Goal: Task Accomplishment & Management: Manage account settings

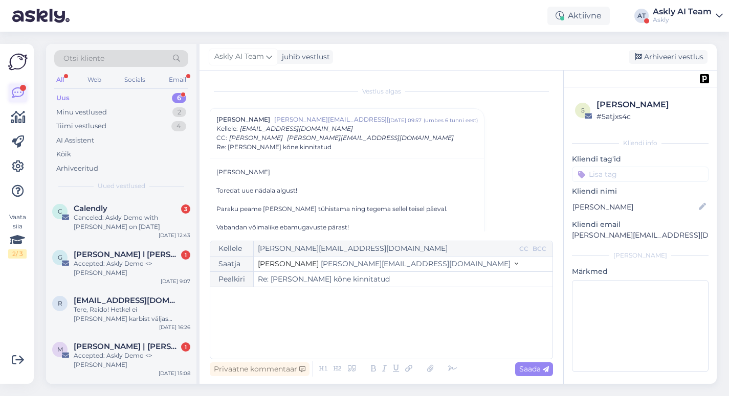
scroll to position [1078, 0]
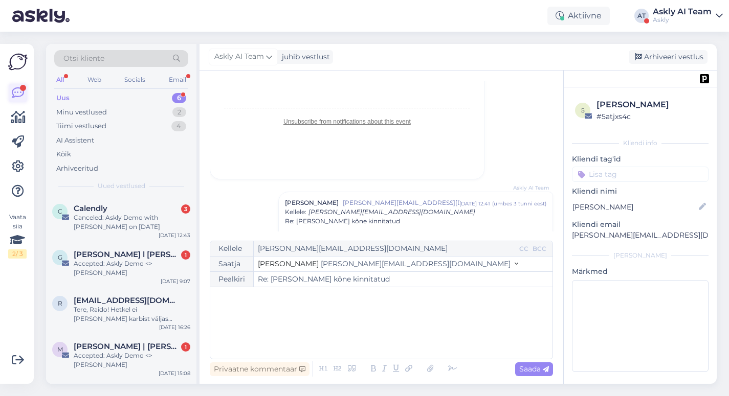
click at [19, 89] on icon at bounding box center [18, 93] width 12 height 12
click at [113, 257] on span "[PERSON_NAME] l [PERSON_NAME] AUTO" at bounding box center [127, 254] width 106 height 9
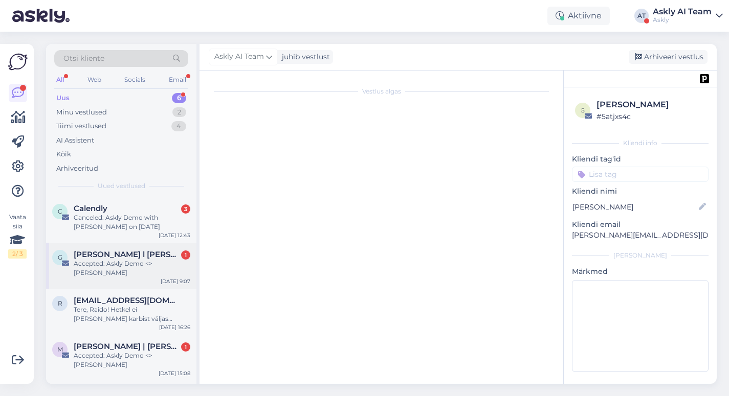
scroll to position [0, 0]
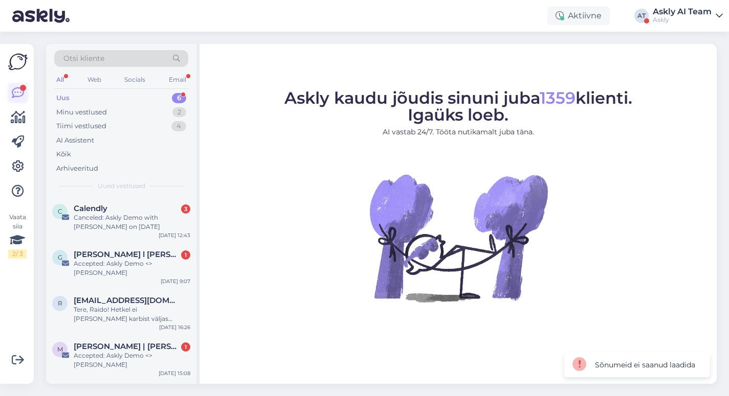
click at [22, 99] on icon at bounding box center [18, 93] width 12 height 12
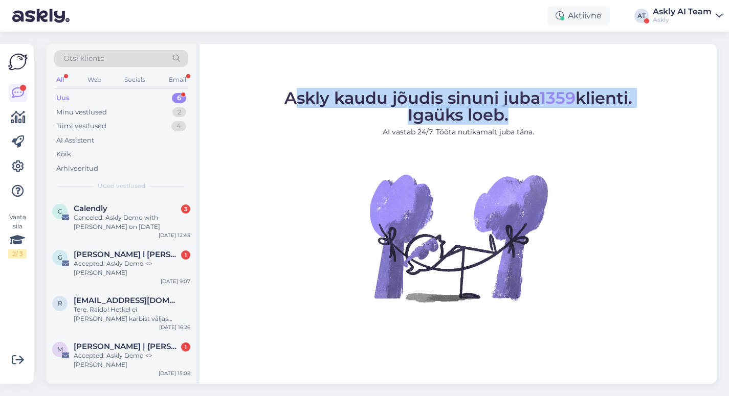
drag, startPoint x: 533, startPoint y: 118, endPoint x: 289, endPoint y: 97, distance: 245.2
click at [289, 97] on figcaption "Askly kaudu jõudis sinuni juba 1359 klienti. Igaüks loeb. AI vastab 24/7. Tööta…" at bounding box center [458, 118] width 348 height 56
click at [289, 97] on span "Askly kaudu jõudis sinuni juba 1359 klienti. Igaüks loeb." at bounding box center [458, 106] width 348 height 37
drag, startPoint x: 278, startPoint y: 97, endPoint x: 595, endPoint y: 135, distance: 319.8
click at [595, 135] on figure "Askly kaudu jõudis sinuni juba 1359 klienti. Igaüks loeb. AI vastab 24/7. Tööta…" at bounding box center [458, 210] width 498 height 240
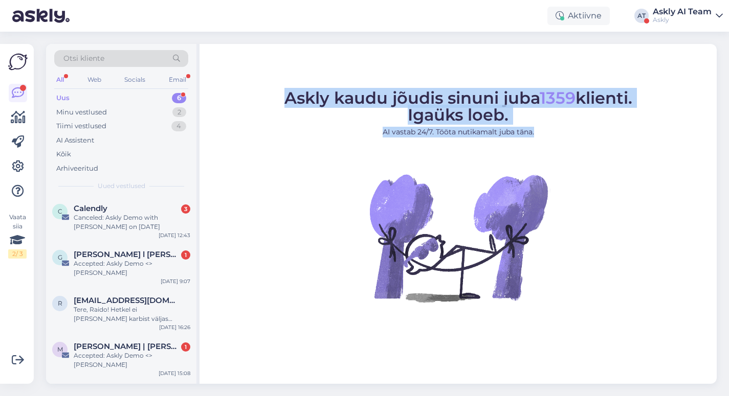
copy figcaption "Askly kaudu jõudis sinuni juba 1359 klienti. Igaüks loeb. AI vastab 24/7. Tööta…"
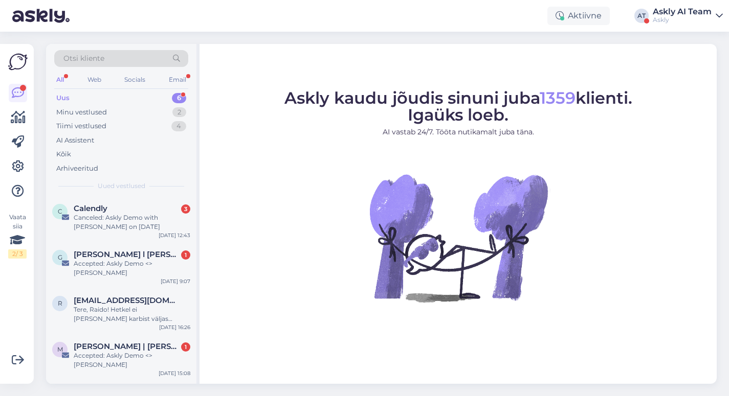
click at [581, 178] on figure "Askly kaudu jõudis sinuni juba 1359 klienti. Igaüks loeb. AI vastab 24/7. Tööta…" at bounding box center [458, 210] width 498 height 240
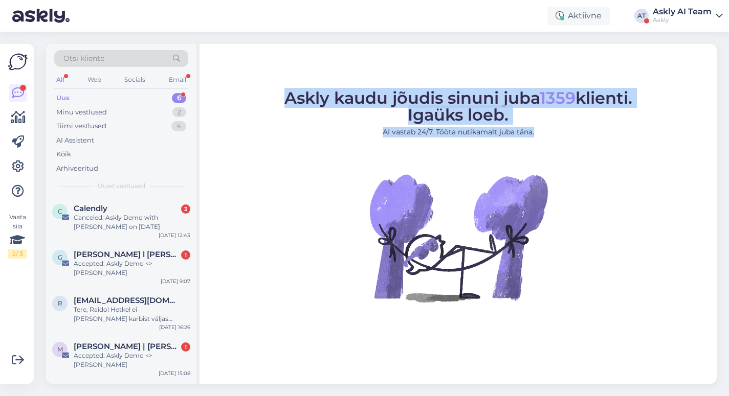
drag, startPoint x: 567, startPoint y: 133, endPoint x: 266, endPoint y: 96, distance: 303.0
click at [266, 96] on figure "Askly kaudu jõudis sinuni juba 1359 klienti. Igaüks loeb. AI vastab 24/7. Tööta…" at bounding box center [458, 210] width 498 height 240
copy figcaption "Askly kaudu jõudis sinuni juba 1359 klienti. Igaüks loeb. AI vastab 24/7. Tööta…"
click at [19, 165] on icon at bounding box center [18, 167] width 12 height 12
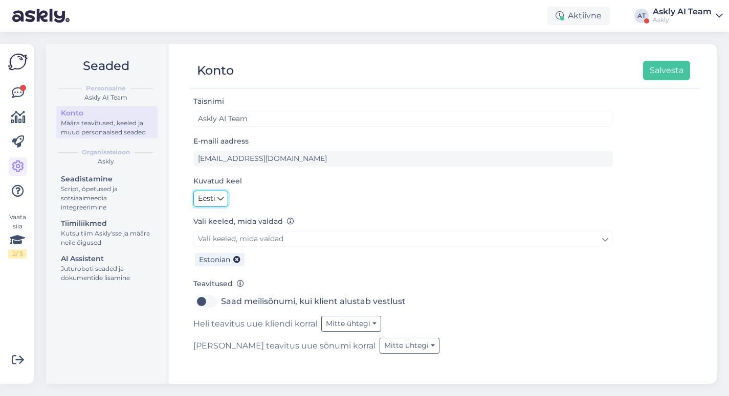
click at [208, 194] on span "Eesti" at bounding box center [206, 198] width 17 height 11
click at [229, 222] on link "English" at bounding box center [220, 221] width 55 height 16
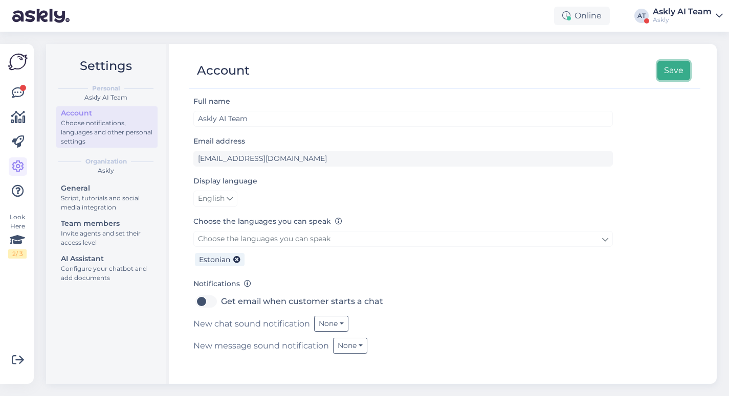
click at [681, 64] on button "Save" at bounding box center [673, 70] width 33 height 19
click at [19, 91] on icon at bounding box center [18, 93] width 12 height 12
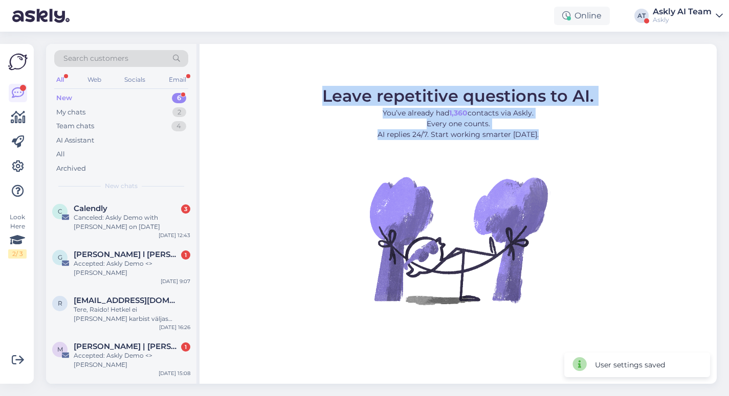
drag, startPoint x: 313, startPoint y: 90, endPoint x: 572, endPoint y: 140, distance: 262.9
click at [572, 140] on figure "Leave repetitive questions to AI. You’ve already had 1,360 contacts via Askly. …" at bounding box center [458, 210] width 498 height 244
copy figcaption "Leave repetitive questions to AI. You’ve already had 1,360 contacts via Askly. …"
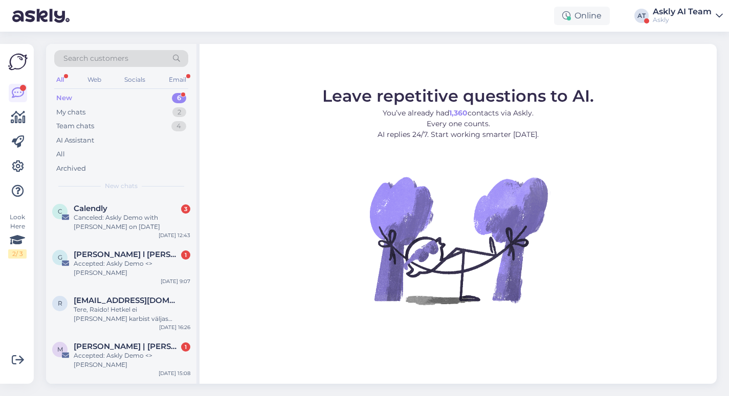
click at [457, 343] on div "Leave repetitive questions to AI. You’ve already had 1,360 contacts via Askly. …" at bounding box center [457, 214] width 517 height 340
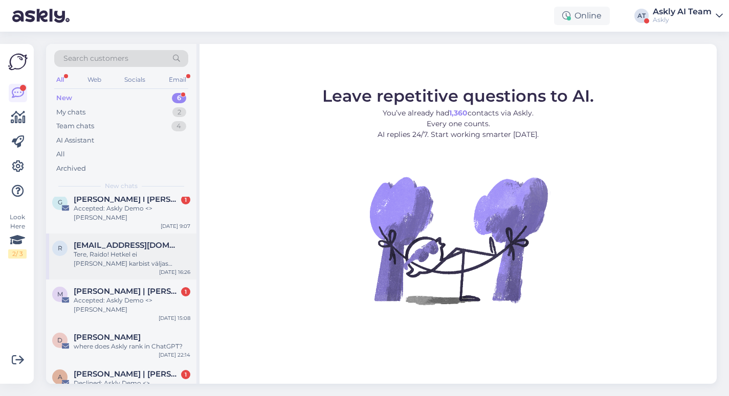
scroll to position [80, 0]
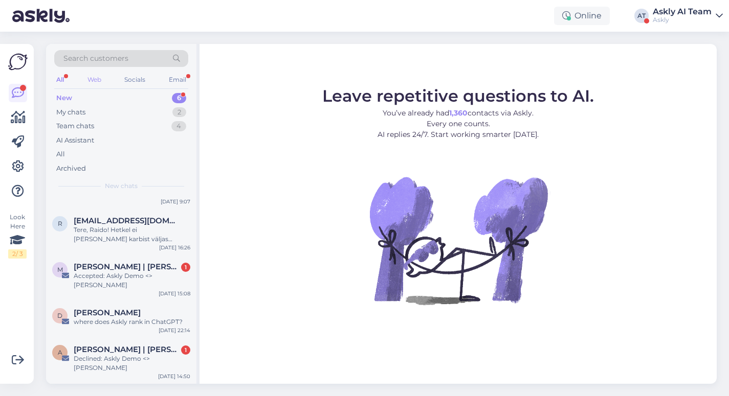
click at [90, 80] on div "Web" at bounding box center [94, 79] width 18 height 13
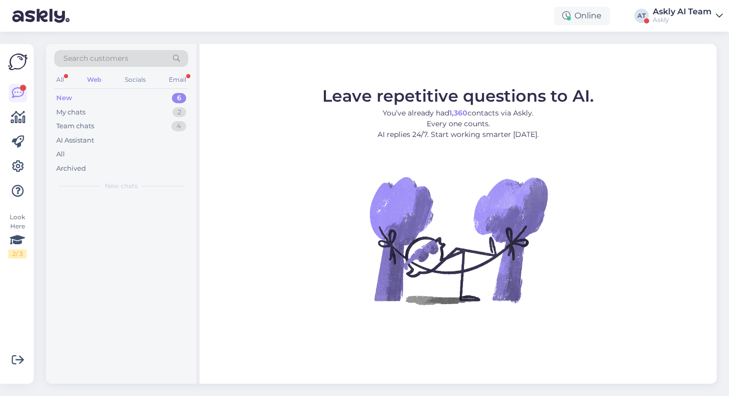
scroll to position [0, 0]
click at [124, 79] on div "Socials" at bounding box center [135, 79] width 25 height 13
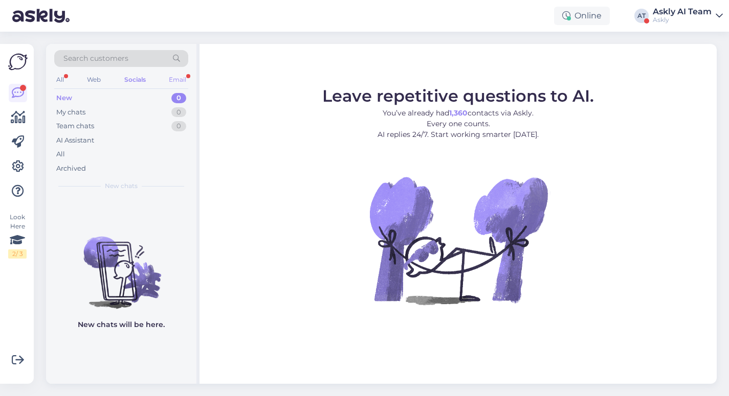
click at [188, 79] on div "Email" at bounding box center [177, 79] width 21 height 13
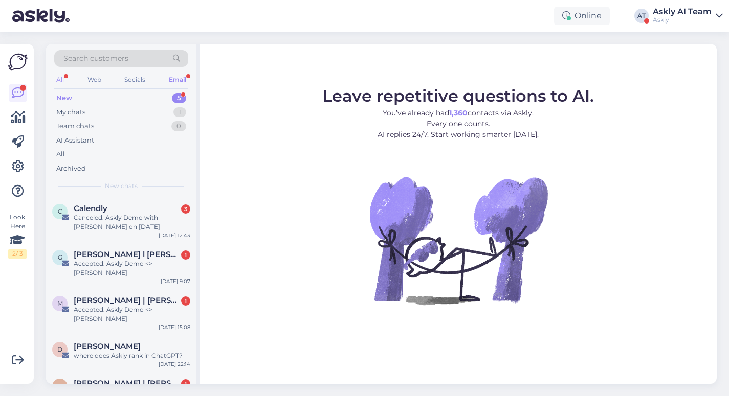
click at [60, 77] on div "All" at bounding box center [60, 79] width 12 height 13
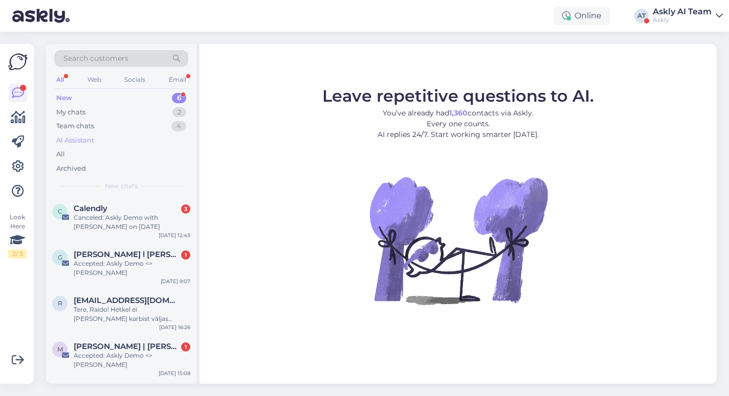
click at [76, 137] on div "AI Assistant" at bounding box center [75, 140] width 38 height 10
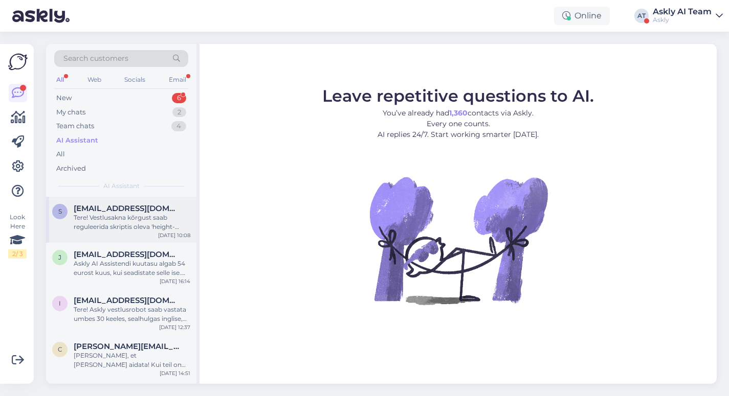
click at [151, 216] on div "Tere! Vestlusakna kõrgust saab reguleerida skriptis oleva 'height-offset' atrib…" at bounding box center [132, 222] width 117 height 18
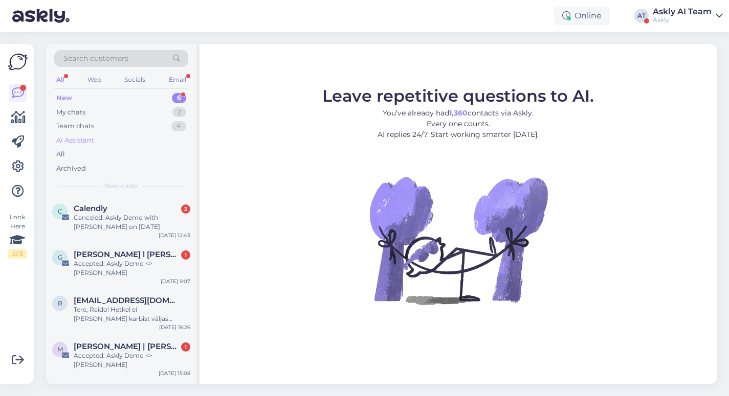
click at [91, 139] on div "AI Assistant" at bounding box center [75, 140] width 38 height 10
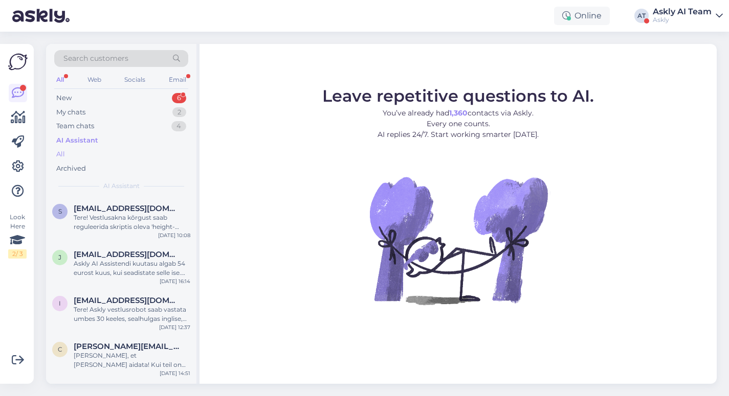
click at [62, 153] on div "All" at bounding box center [60, 154] width 9 height 10
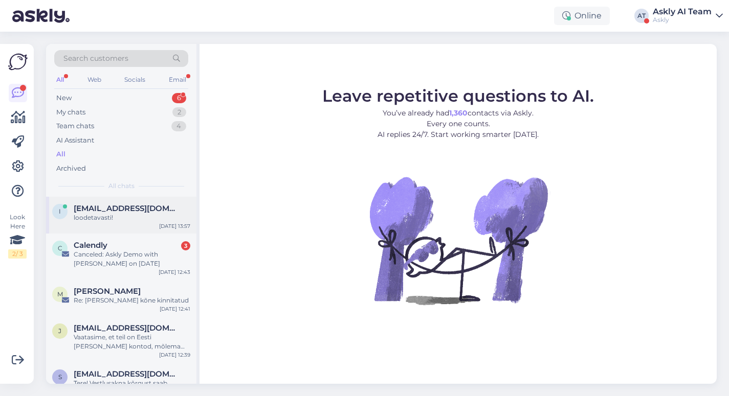
click at [130, 220] on div "loodetavasti!" at bounding box center [132, 217] width 117 height 9
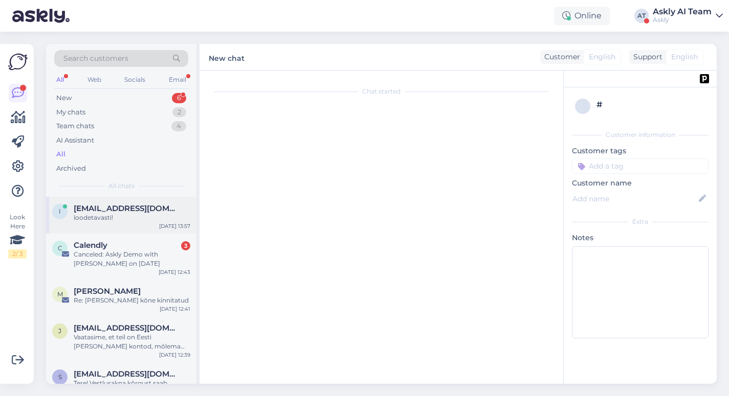
scroll to position [532, 0]
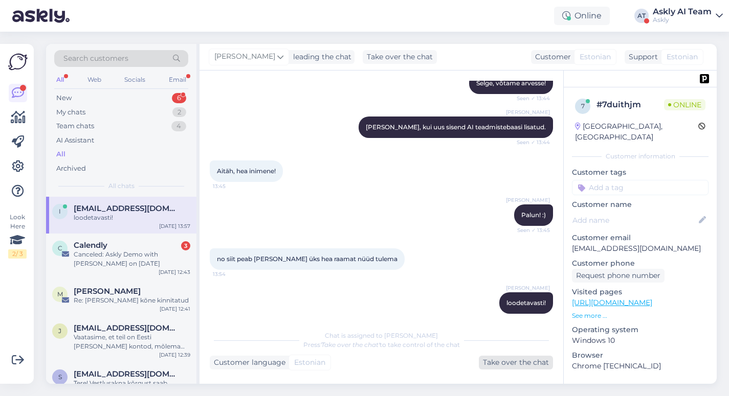
click at [518, 363] on div "Take over the chat" at bounding box center [516, 363] width 74 height 14
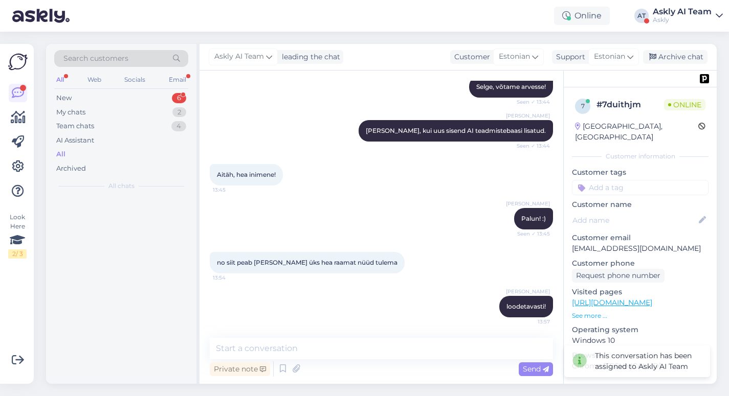
scroll to position [519, 0]
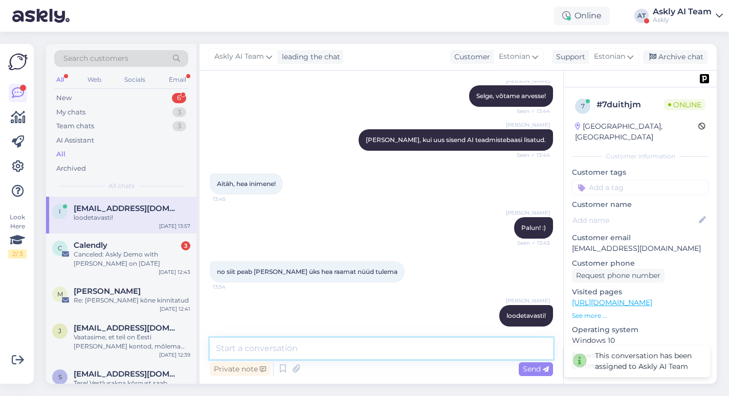
click at [329, 348] on textarea at bounding box center [381, 348] width 343 height 21
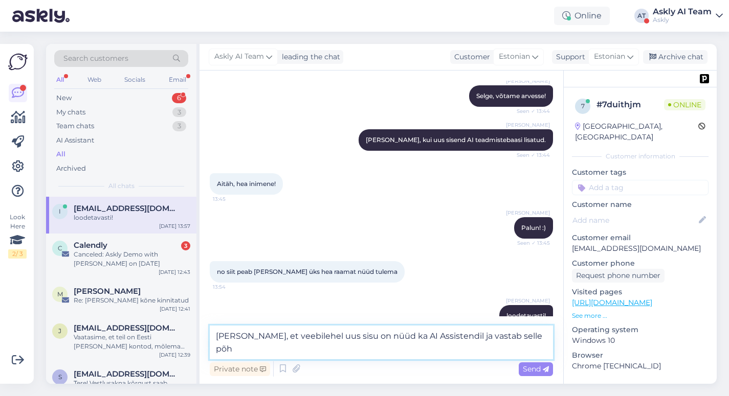
scroll to position [531, 0]
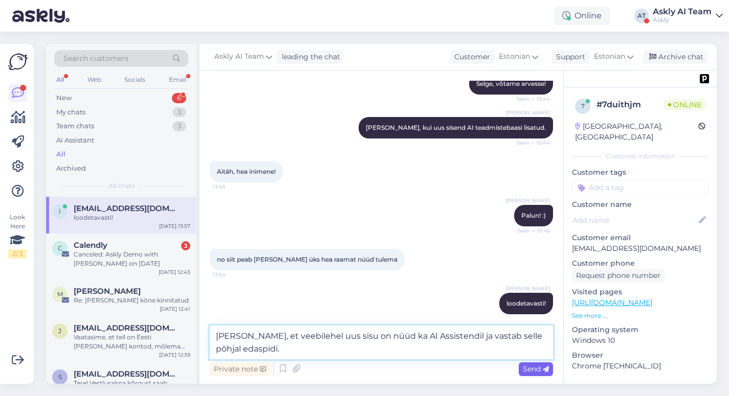
type textarea "Anname teada, et veebilehel uus sisu on nüüd ka AI Assistendil ja vastab selle …"
click at [533, 368] on span "Send" at bounding box center [535, 369] width 26 height 9
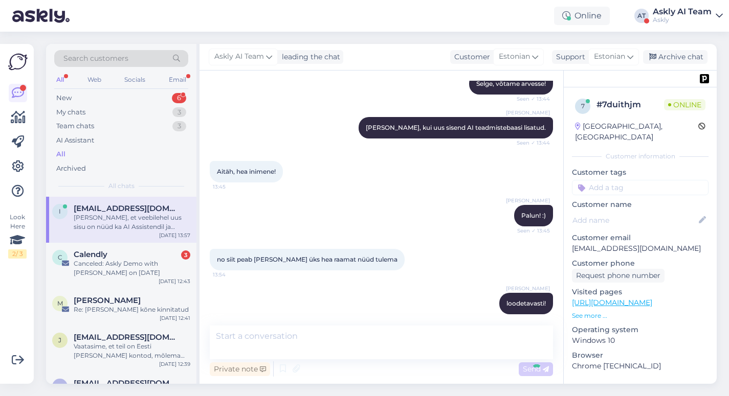
scroll to position [572, 0]
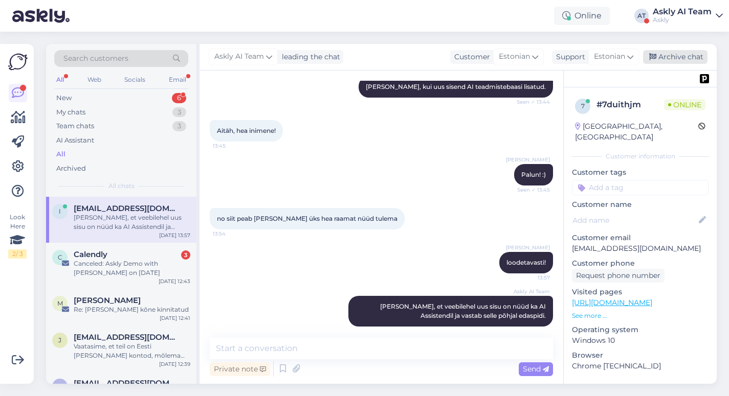
click at [677, 58] on div "Archive chat" at bounding box center [675, 57] width 64 height 14
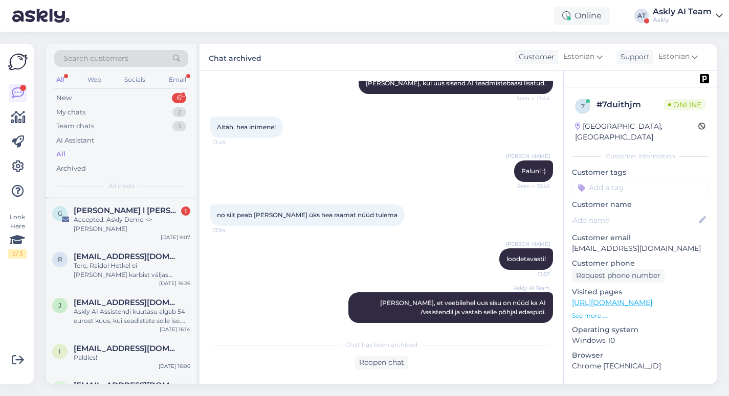
scroll to position [268, 0]
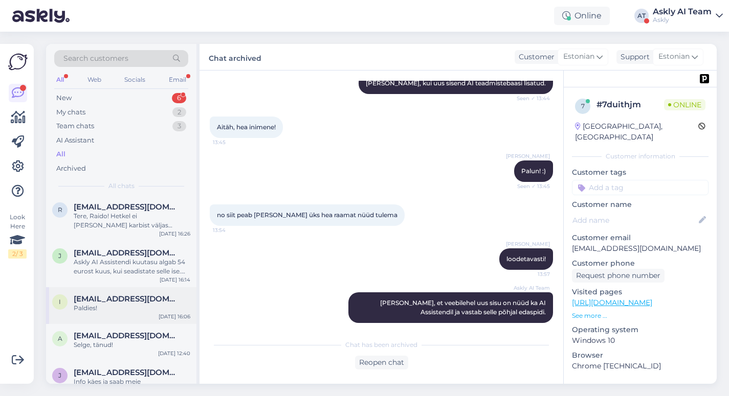
click at [115, 304] on div "Paldies!" at bounding box center [132, 308] width 117 height 9
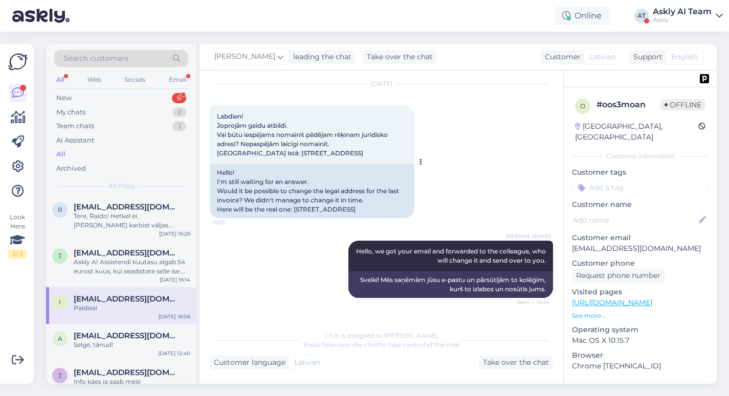
scroll to position [385, 0]
drag, startPoint x: 296, startPoint y: 228, endPoint x: 393, endPoint y: 226, distance: 96.6
click at [393, 219] on div "Hello! I'm still waiting for an answer. Would it be possible to change the lega…" at bounding box center [312, 192] width 204 height 54
copy div "Brīvības iela 103-4, Rīga, LV-1001"
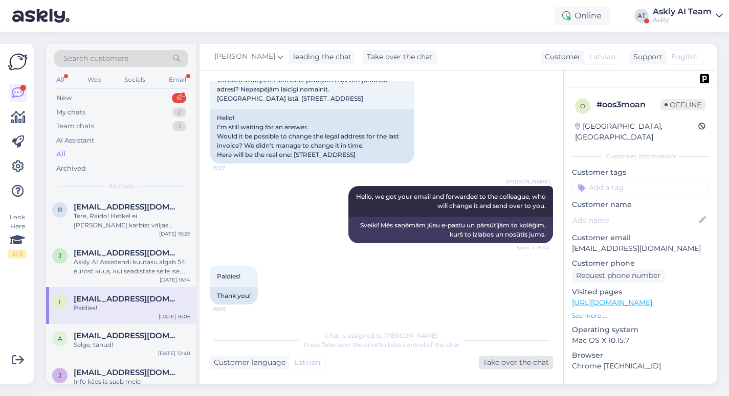
click at [503, 360] on div "Take over the chat" at bounding box center [516, 363] width 74 height 14
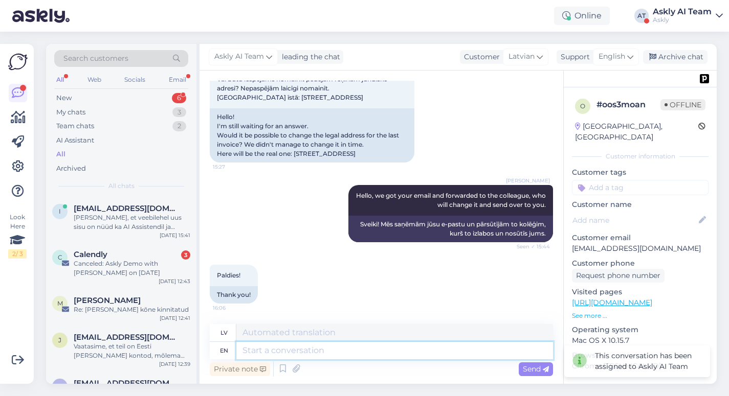
click at [299, 349] on textarea at bounding box center [394, 350] width 316 height 17
click at [294, 368] on icon at bounding box center [296, 368] width 14 height 15
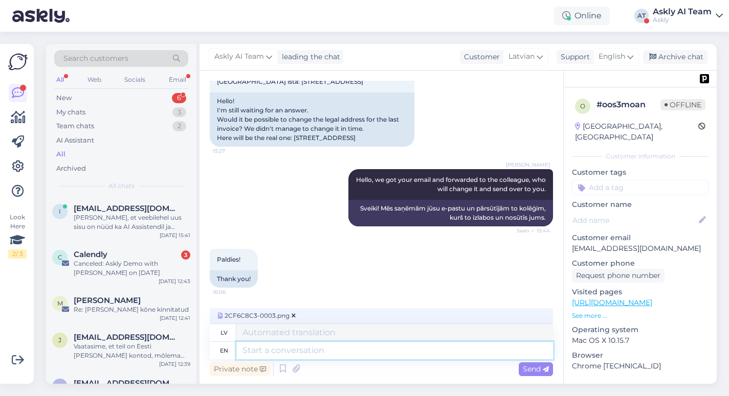
click at [257, 347] on textarea at bounding box center [394, 350] width 316 height 17
type textarea "Hello!"
type textarea "Sveiki!"
type textarea "Hello! Here i"
type textarea "Sveiki! Šeit"
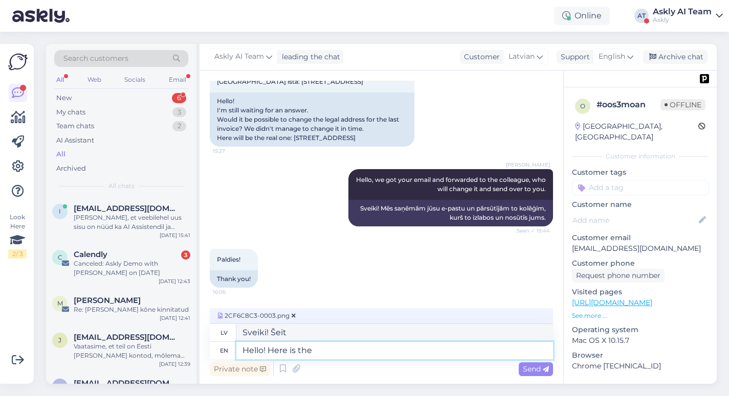
type textarea "Hello! Here is the"
type textarea "Sveiki! Lūk,"
type textarea "Hello! Here is the ne"
type textarea "Sveiki! Lūk, jaunais"
type textarea "Hello! Here is the"
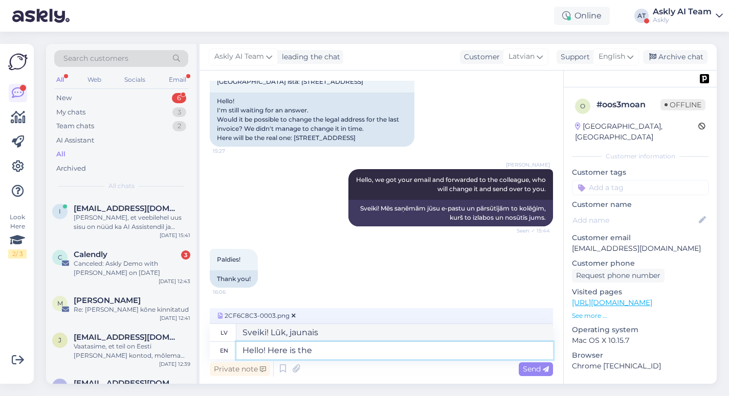
type textarea "Sveiki! Lūk,"
type textarea "Hello! Here is the invoice w"
type textarea "Sveiki! Šeit ir rēķins"
type textarea "Hello! Here is the invoice with co"
type textarea "Sveiki! Šeit ir rēķins ar"
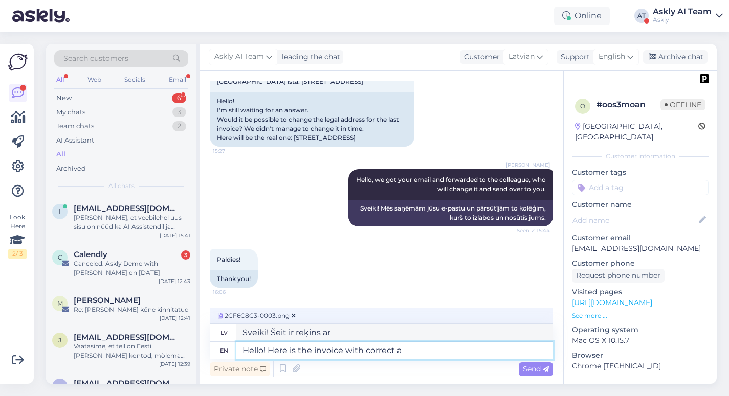
type textarea "Hello! Here is the invoice with correct ad"
type textarea "Sveiki! Šeit ir rēķins ar pareizu informāciju"
type textarea "Hello! Here is the invoice with correct address:"
type textarea "Sveiki! Šeit ir rēķins ar pareizo adresi."
type textarea "Hello! Here is the invoice with correct address:"
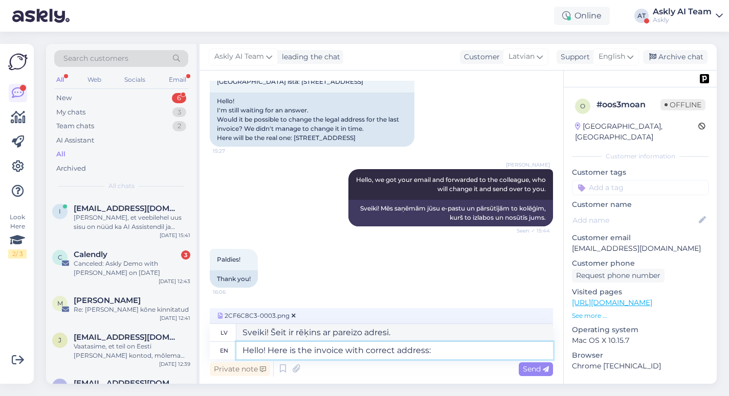
type textarea "Sveiki! Šeit ir rēķins ar pareizo adresi:"
type textarea "Hello! Here is the invoice with correct address."
type textarea "Sveiki! Šeit ir rēķins ar pareizo adresi."
type textarea "Hello! Here is the invoice with correct address."
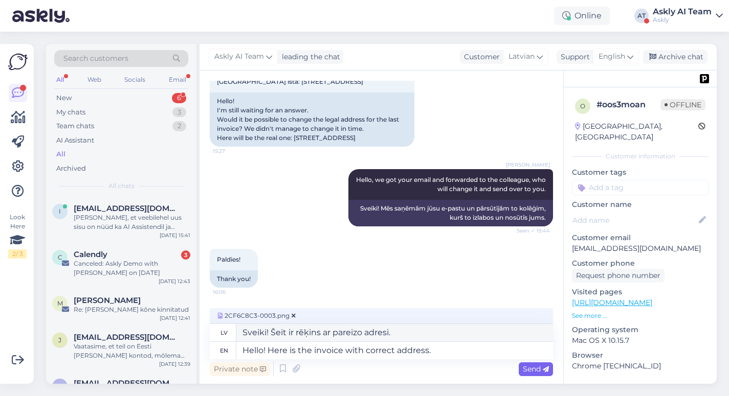
click at [532, 367] on span "Send" at bounding box center [535, 369] width 26 height 9
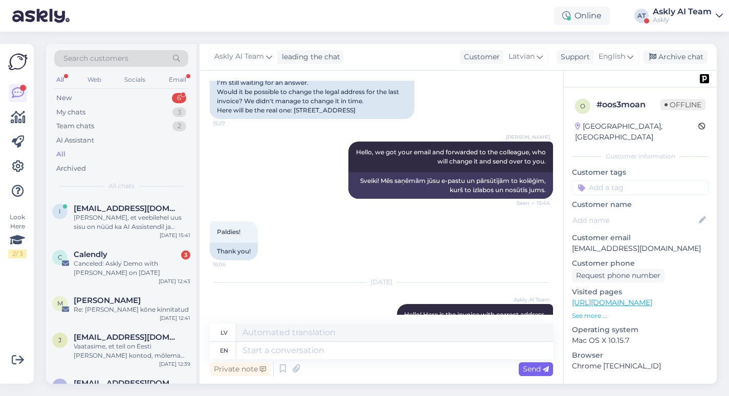
scroll to position [617, 0]
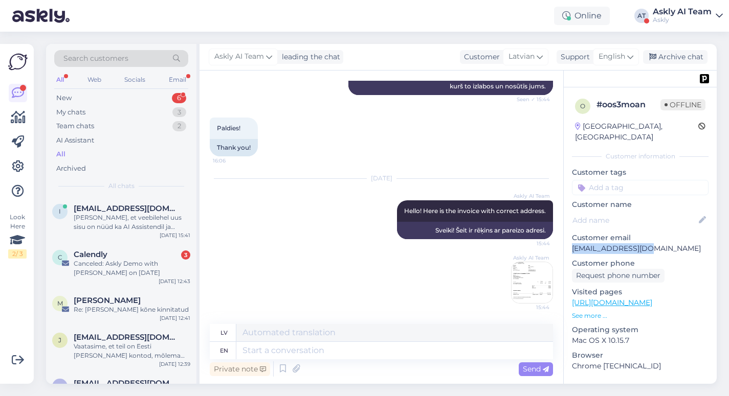
drag, startPoint x: 645, startPoint y: 239, endPoint x: 572, endPoint y: 239, distance: 73.1
click at [572, 243] on p "[EMAIL_ADDRESS][DOMAIN_NAME]" at bounding box center [640, 248] width 137 height 11
copy p "[EMAIL_ADDRESS][DOMAIN_NAME]"
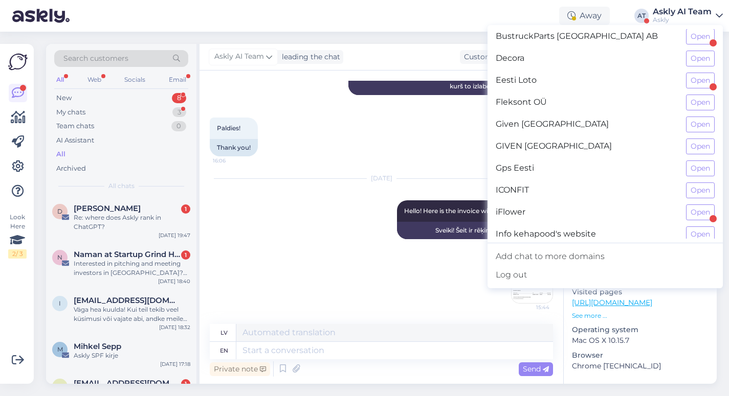
scroll to position [221, 0]
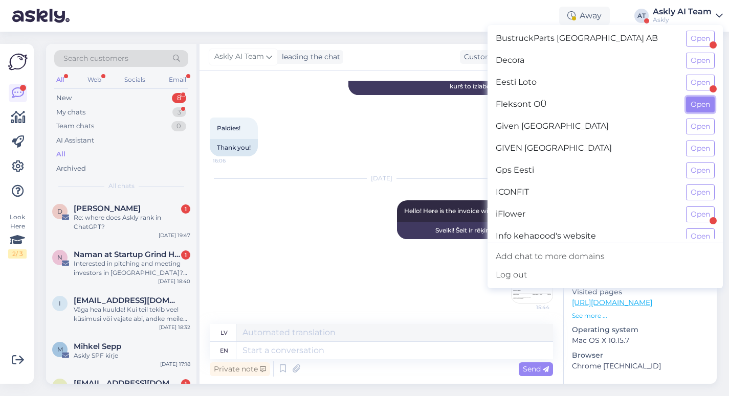
click at [698, 101] on button "Open" at bounding box center [700, 105] width 29 height 16
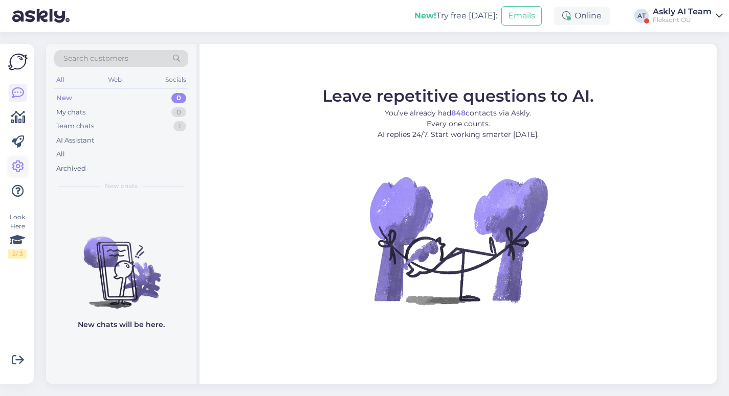
click at [18, 167] on icon at bounding box center [18, 167] width 12 height 12
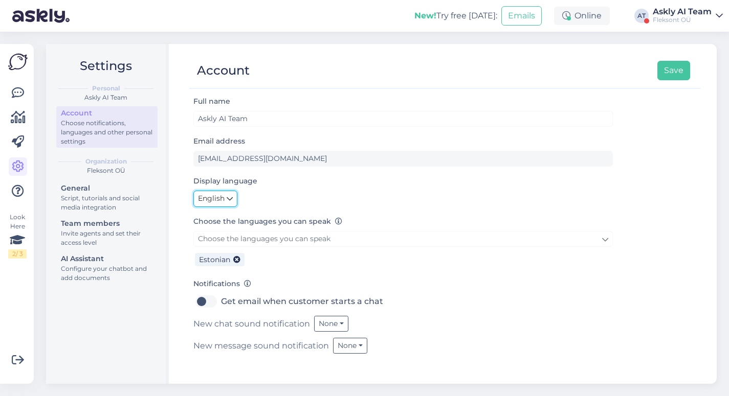
click at [224, 197] on link "English" at bounding box center [215, 199] width 44 height 16
click at [311, 179] on div "Display language English Eesti Polski" at bounding box center [402, 191] width 419 height 32
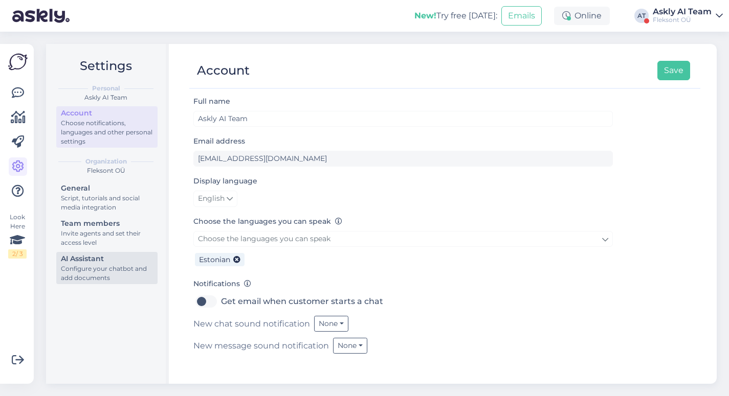
click at [89, 258] on div "AI Assistant" at bounding box center [107, 259] width 92 height 11
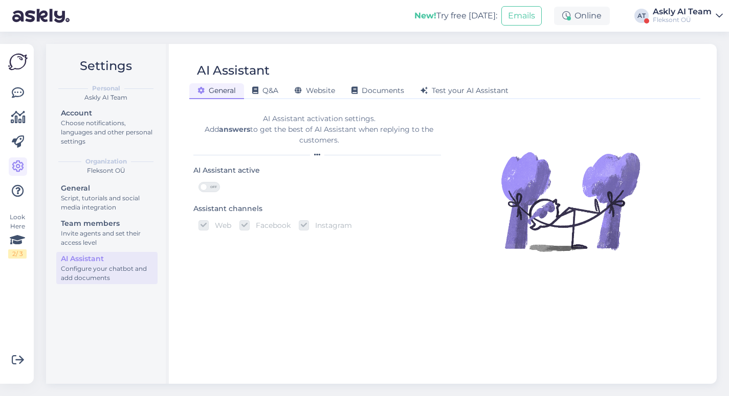
click at [208, 186] on span "OFF" at bounding box center [213, 187] width 12 height 9
click at [198, 182] on input "OFF" at bounding box center [198, 182] width 0 height 0
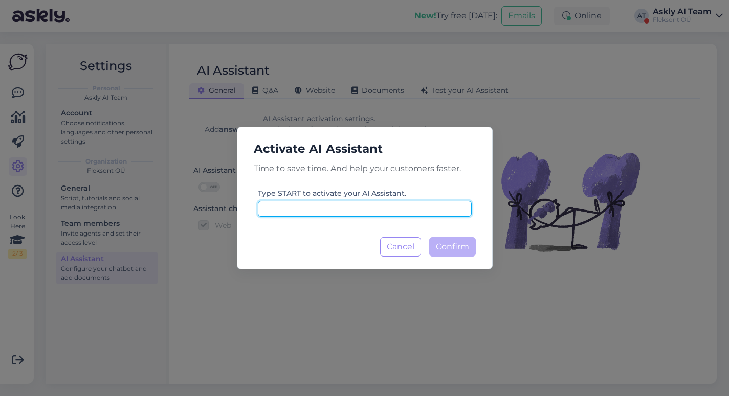
click at [337, 210] on input at bounding box center [365, 209] width 214 height 16
type input "start"
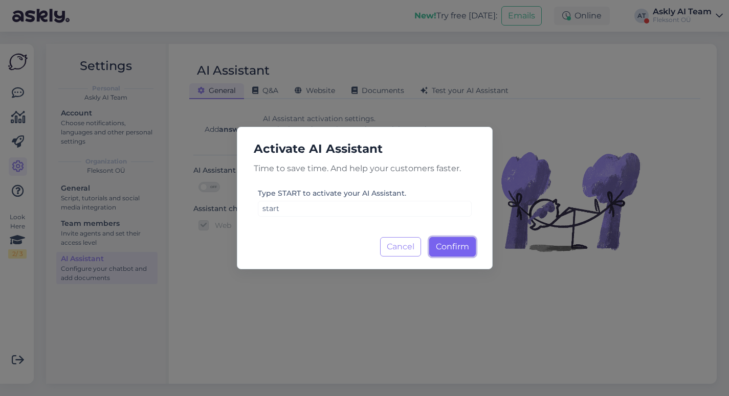
click at [456, 246] on span "Confirm" at bounding box center [452, 247] width 33 height 10
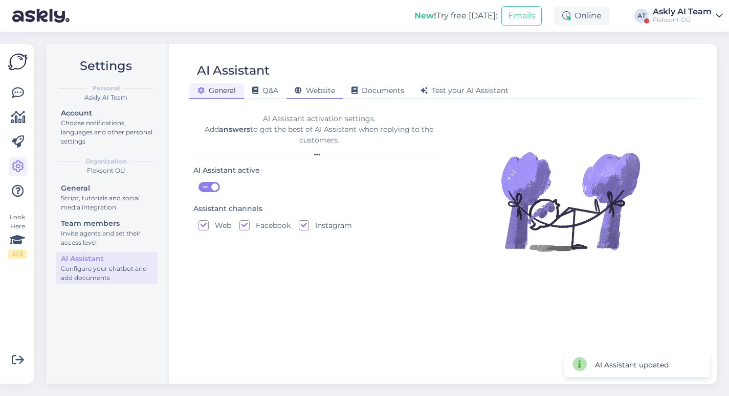
click at [320, 90] on span "Website" at bounding box center [314, 90] width 40 height 9
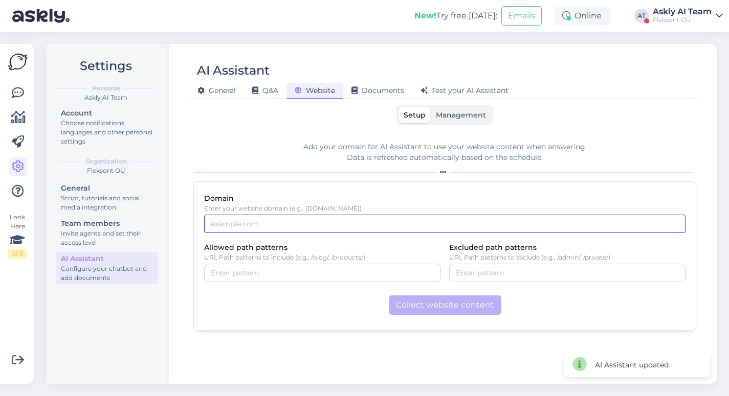
click at [253, 225] on input "Domain" at bounding box center [444, 224] width 481 height 18
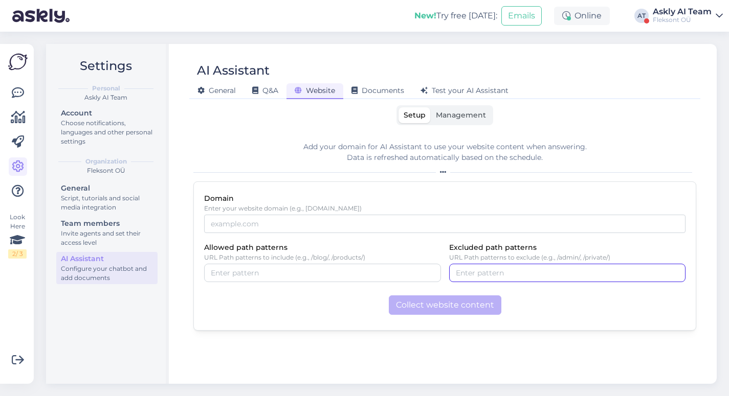
click at [483, 275] on input "Excluded path patterns" at bounding box center [567, 272] width 223 height 11
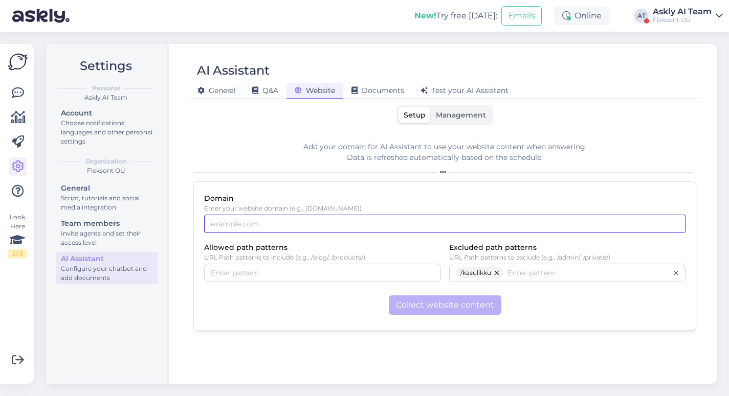
click at [361, 225] on input "Domain" at bounding box center [444, 224] width 481 height 18
type input "[DOMAIN_NAME]"
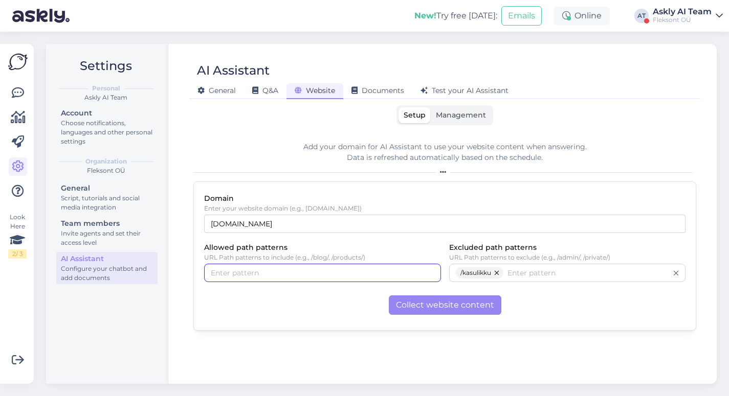
click at [240, 275] on input "Allowed path patterns" at bounding box center [322, 272] width 223 height 11
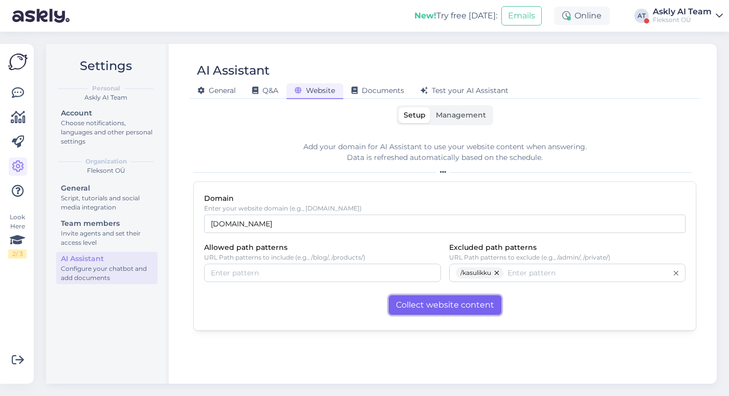
click at [460, 308] on button "Collect website content" at bounding box center [445, 304] width 112 height 19
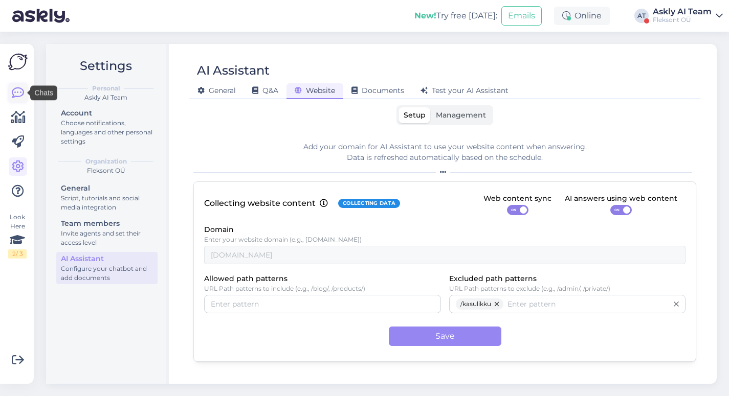
click at [13, 91] on icon at bounding box center [18, 93] width 12 height 12
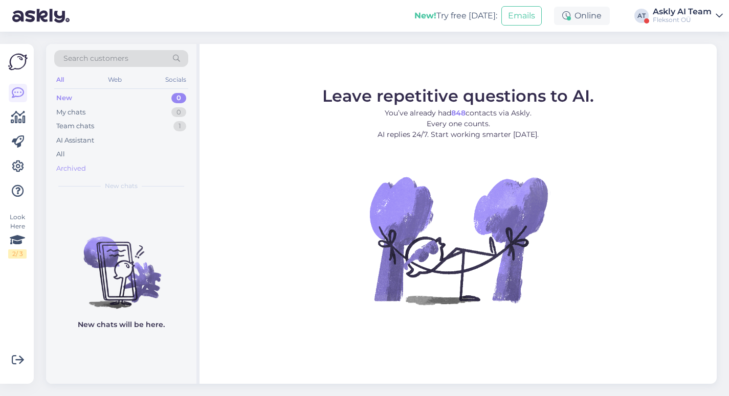
click at [64, 167] on div "Archived" at bounding box center [71, 169] width 30 height 10
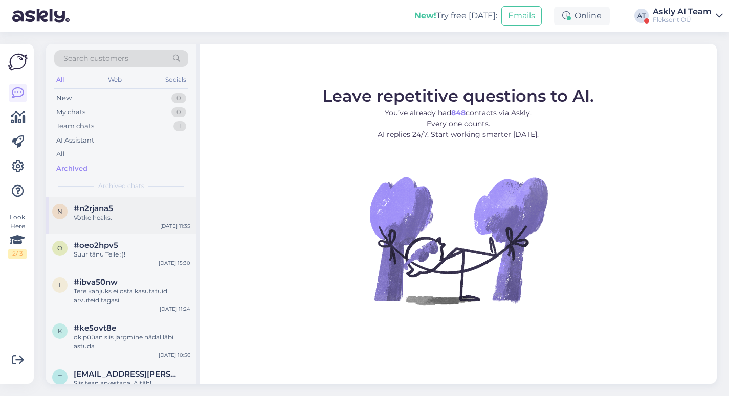
click at [158, 207] on div "#n2rjana5" at bounding box center [132, 208] width 117 height 9
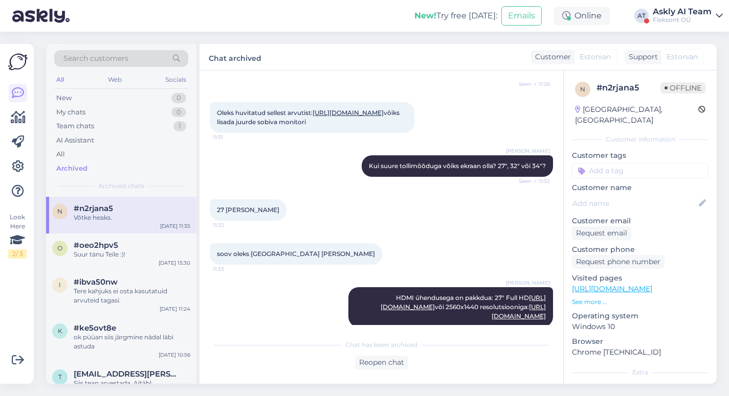
scroll to position [261, 0]
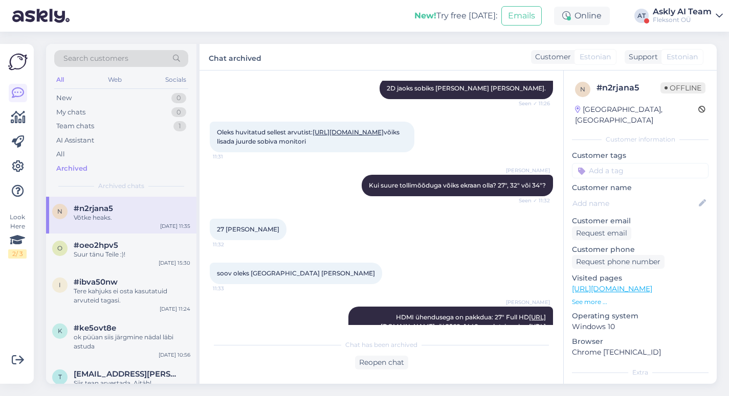
click at [413, 135] on div "Oleks huvitatud sellest arvutist: [URL][DOMAIN_NAME] võiks lisada juurde sobiva…" at bounding box center [381, 136] width 343 height 53
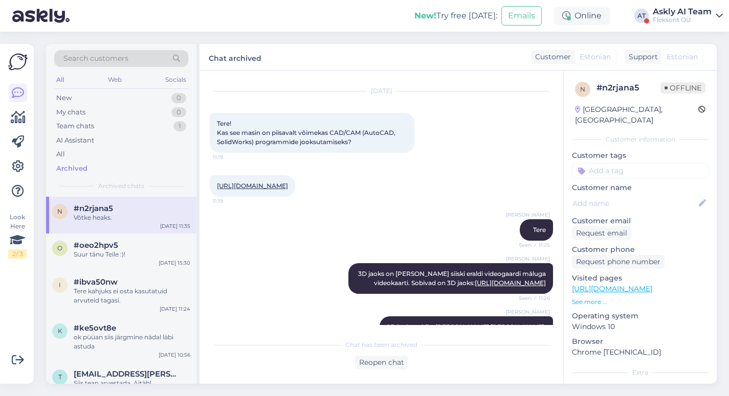
scroll to position [0, 0]
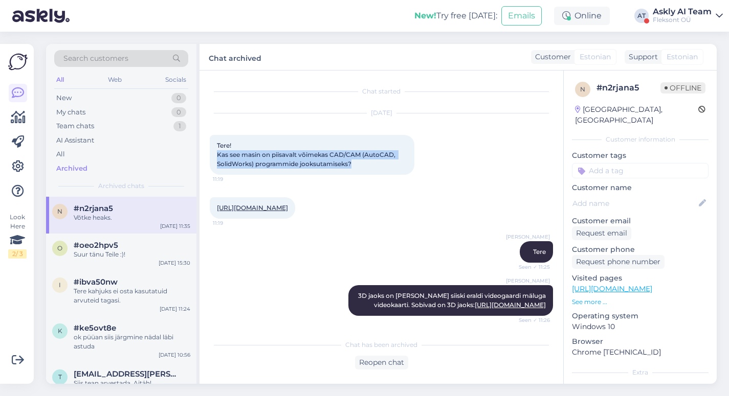
drag, startPoint x: 369, startPoint y: 164, endPoint x: 203, endPoint y: 157, distance: 165.8
click at [203, 157] on div "Chat started [DATE] Tere! Kas see masin on piisavalt võimekas CAD/CAM (AutoCAD,…" at bounding box center [380, 227] width 363 height 313
copy span "Kas see masin on piisavalt võimekas CAD/CAM (AutoCAD, SolidWorks) programmide j…"
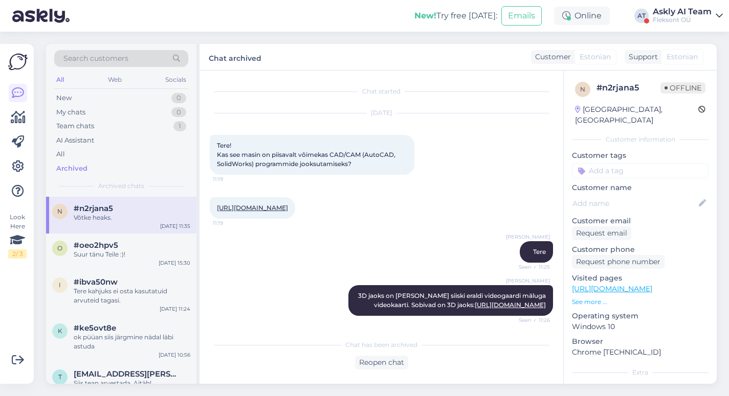
click at [401, 192] on div "[URL][DOMAIN_NAME] 11:19" at bounding box center [381, 208] width 343 height 44
click at [114, 247] on span "#oeo2hpv5" at bounding box center [96, 245] width 44 height 9
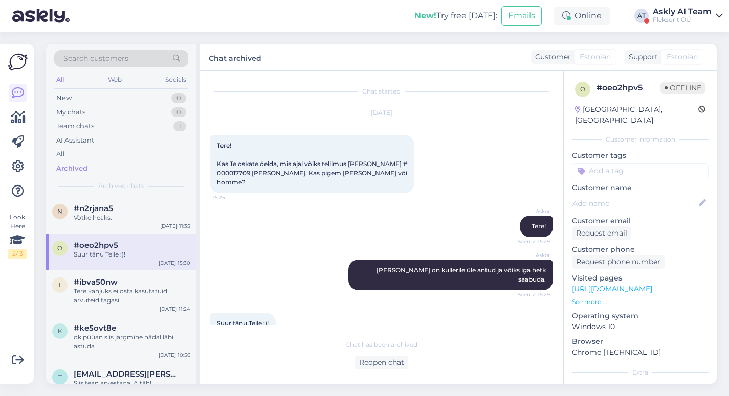
scroll to position [2, 0]
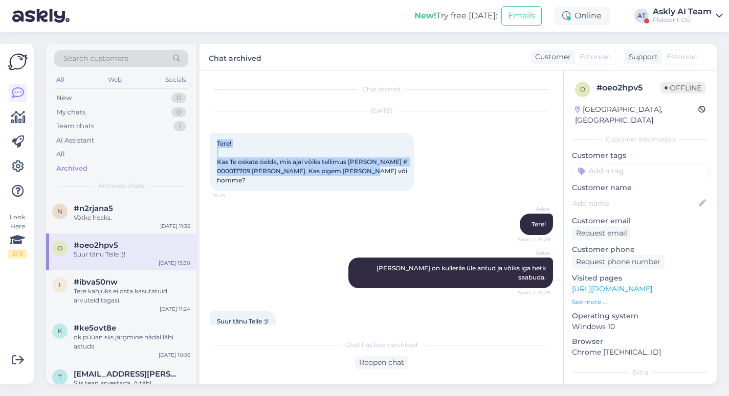
drag, startPoint x: 392, startPoint y: 172, endPoint x: 213, endPoint y: 138, distance: 182.8
click at [213, 138] on div "Tere! Kas Te oskate öelda, mis ajal võiks tellimus [PERSON_NAME] # 000017709 [P…" at bounding box center [312, 162] width 204 height 58
copy span "Tere! Kas Te oskate öelda, mis ajal võiks tellimus [PERSON_NAME] # 000017709 [P…"
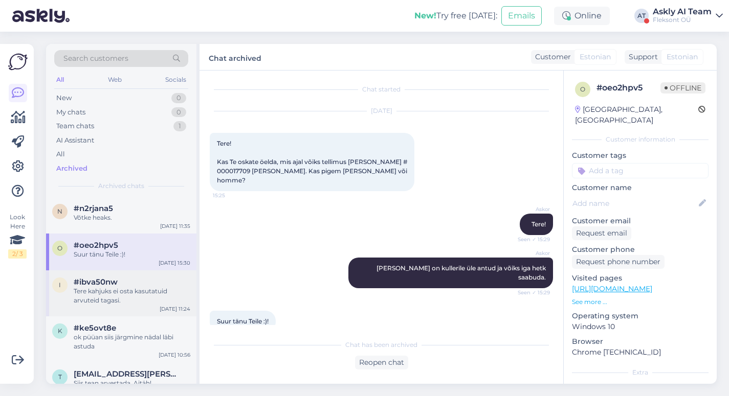
click at [147, 294] on div "Tere kahjuks ei osta kasutatuid arvuteid tagasi." at bounding box center [132, 296] width 117 height 18
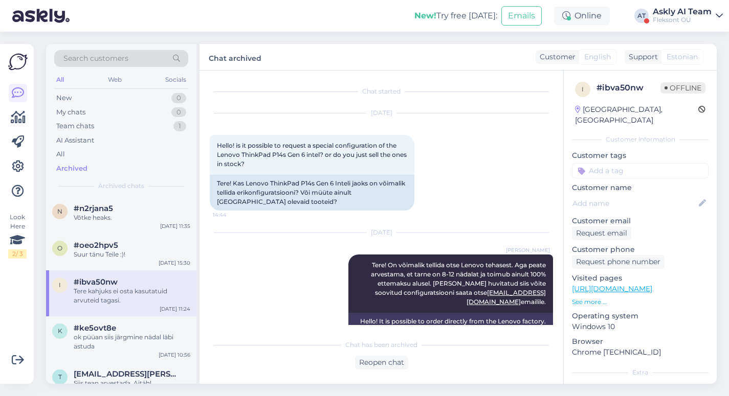
scroll to position [231, 0]
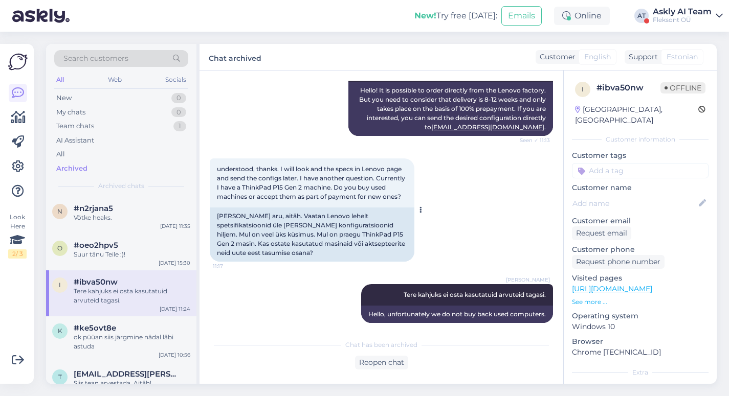
click at [336, 216] on div "[PERSON_NAME] aru, aitäh. Vaatan Lenovo lehelt spetsifikatsioonid üle [PERSON_N…" at bounding box center [312, 235] width 204 height 54
drag, startPoint x: 393, startPoint y: 285, endPoint x: 555, endPoint y: 284, distance: 162.6
click at [556, 284] on div "Chat started [DATE] Hello! is it possible to request a special configuration of…" at bounding box center [386, 203] width 352 height 244
copy span "Tere kahjuks ei osta kasutatuid arvuteid tagasi."
click at [130, 340] on div "ok püüan siis järgmine nädal läbi astuda" at bounding box center [132, 342] width 117 height 18
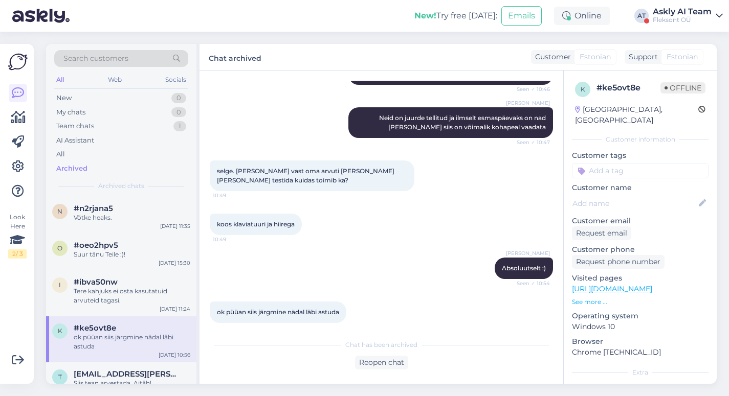
scroll to position [0, 0]
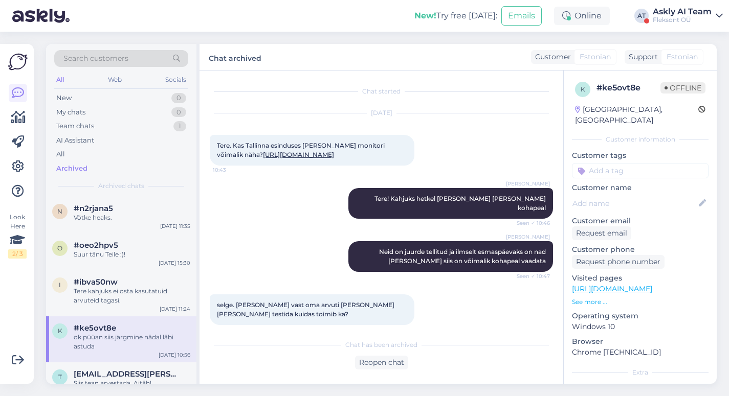
drag, startPoint x: 391, startPoint y: 153, endPoint x: 209, endPoint y: 148, distance: 181.5
click at [209, 148] on div "Chat started [DATE] Tere. Kas Tallinna esinduses [PERSON_NAME] monitori võimali…" at bounding box center [380, 227] width 363 height 313
copy span "Tere. Kas Tallinna esinduses [PERSON_NAME] monitori võimalik näha? [URL][DOMAIN…"
click at [302, 240] on div "[PERSON_NAME] on juurde tellitud ja ilmselt esmaspäevaks on nad [PERSON_NAME] s…" at bounding box center [381, 256] width 343 height 53
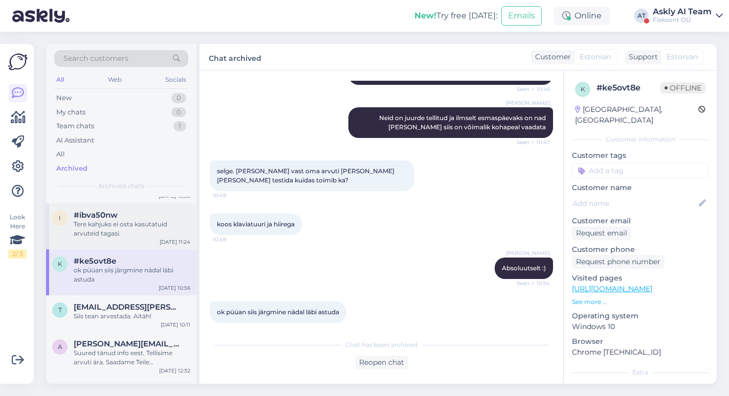
scroll to position [67, 0]
click at [105, 310] on span "[EMAIL_ADDRESS][PERSON_NAME][DOMAIN_NAME]" at bounding box center [127, 306] width 106 height 9
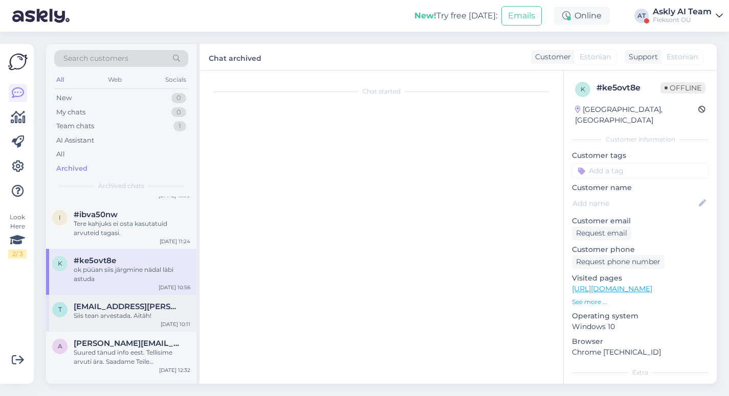
scroll to position [350, 0]
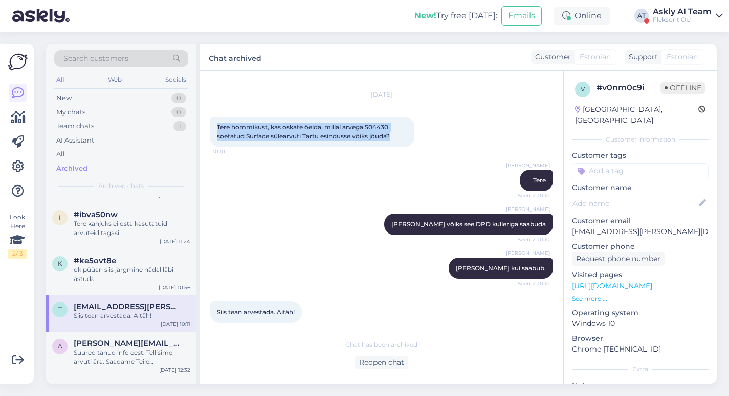
drag, startPoint x: 397, startPoint y: 124, endPoint x: 212, endPoint y: 113, distance: 185.9
click at [212, 117] on div "Tere hommikust, kas oskate öelda, millal arvega 504430 soetatud Surface sülearv…" at bounding box center [312, 132] width 204 height 31
copy span "Tere hommikust, kas oskate öelda, millal arvega 504430 soetatud Surface sülearv…"
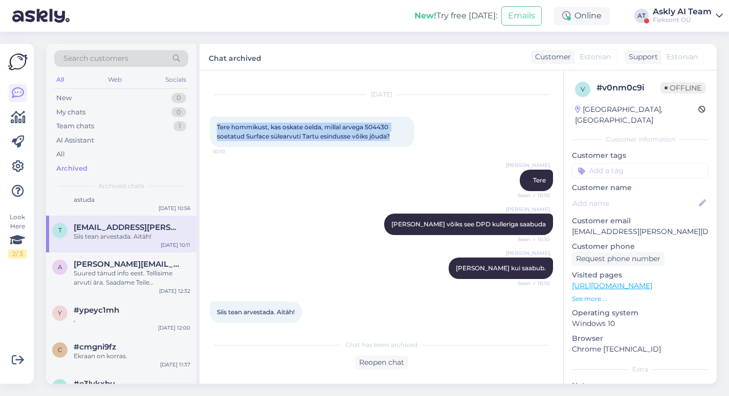
scroll to position [147, 0]
click at [118, 265] on span "[PERSON_NAME][EMAIL_ADDRESS][DOMAIN_NAME]" at bounding box center [127, 263] width 106 height 9
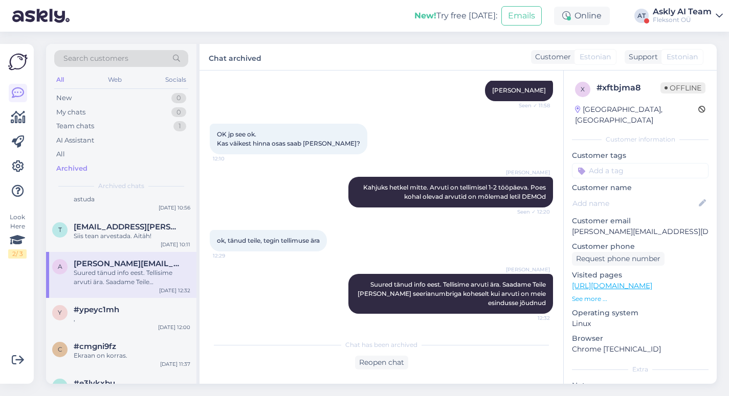
scroll to position [0, 0]
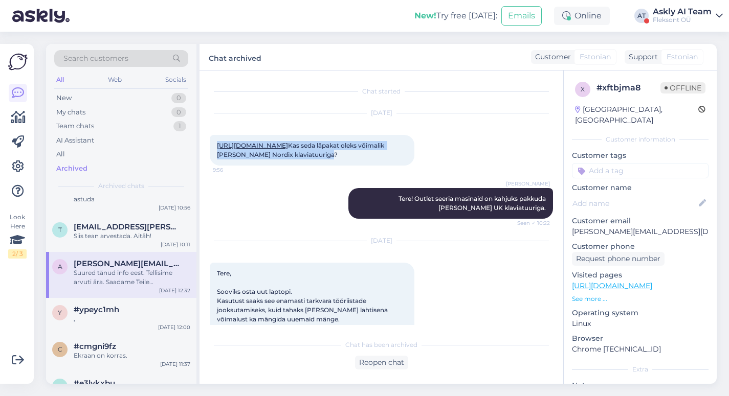
drag, startPoint x: 281, startPoint y: 173, endPoint x: 210, endPoint y: 147, distance: 76.0
click at [210, 147] on div "[URL][DOMAIN_NAME] Kas seda läpakat oleks võimalik [PERSON_NAME] Nordix klaviat…" at bounding box center [312, 150] width 204 height 31
copy span "[URL][DOMAIN_NAME] Kas seda läpakat oleks võimalik [PERSON_NAME] Nordix klaviat…"
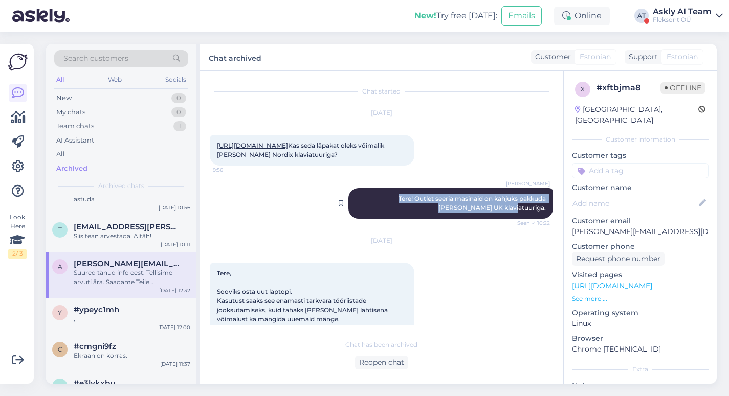
drag, startPoint x: 548, startPoint y: 227, endPoint x: 367, endPoint y: 217, distance: 180.7
click at [367, 217] on div "[PERSON_NAME] Tere! Outlet seeria masinaid on kahjuks pakkuda [PERSON_NAME] UK …" at bounding box center [450, 203] width 204 height 31
copy span "Tere! Outlet seeria masinaid on kahjuks pakkuda [PERSON_NAME] UK klaviatuuriga."
click at [154, 314] on div "," at bounding box center [132, 318] width 117 height 9
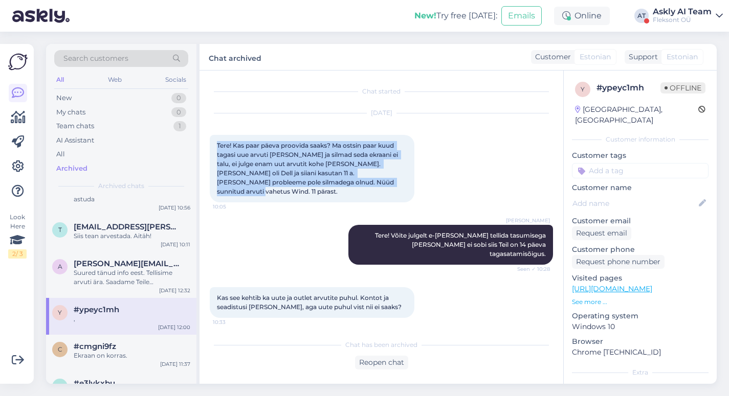
drag, startPoint x: 365, startPoint y: 181, endPoint x: 209, endPoint y: 145, distance: 159.5
click at [209, 145] on div "Chat started [DATE] Tere! Kas paar päeva proovida saaks? Ma ostsin paar kuud ta…" at bounding box center [380, 227] width 363 height 313
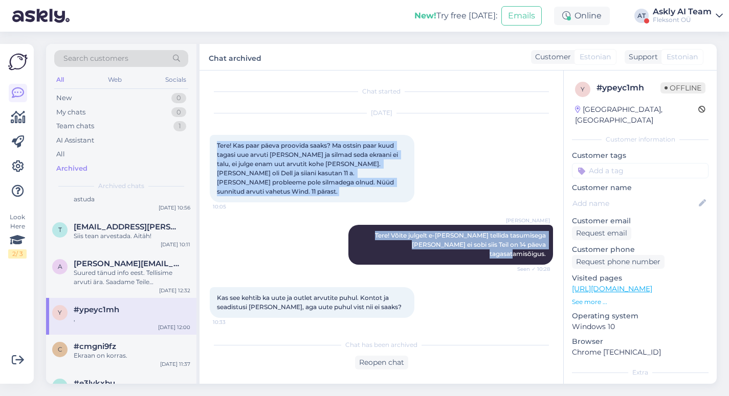
drag, startPoint x: 215, startPoint y: 144, endPoint x: 554, endPoint y: 239, distance: 351.5
click at [554, 239] on div "Chat started [DATE] Tere! Kas paar päeva proovida saaks? Ma ostsin paar kuud ta…" at bounding box center [386, 203] width 352 height 244
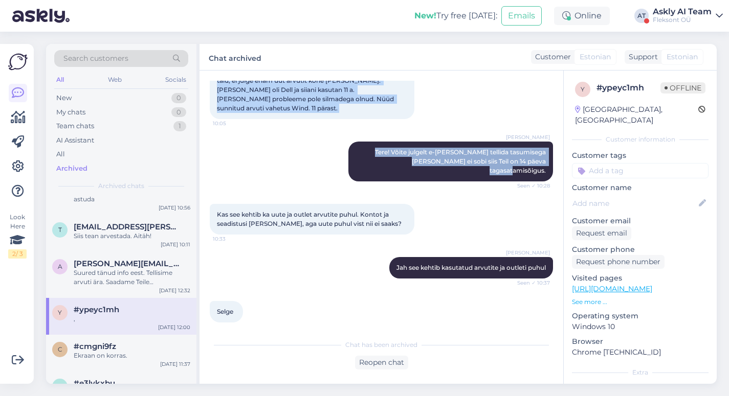
scroll to position [82, 0]
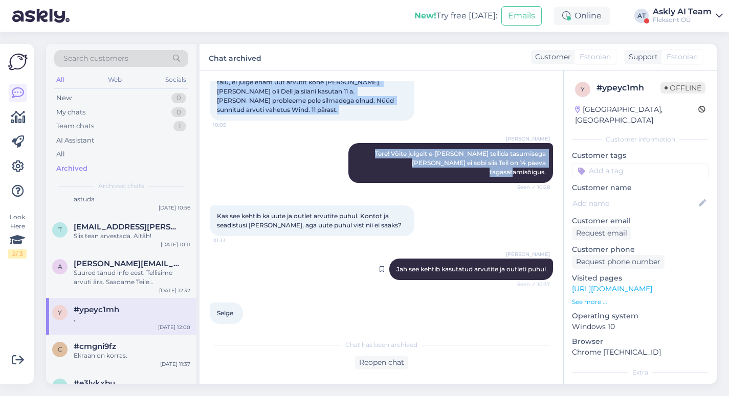
click at [527, 251] on span "[PERSON_NAME]" at bounding box center [528, 255] width 44 height 8
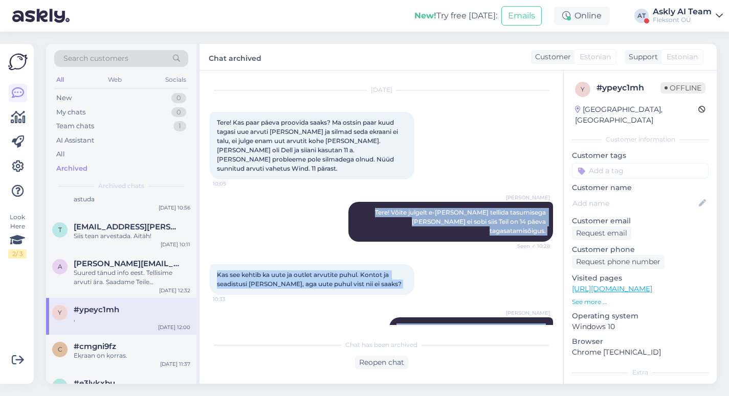
scroll to position [23, 0]
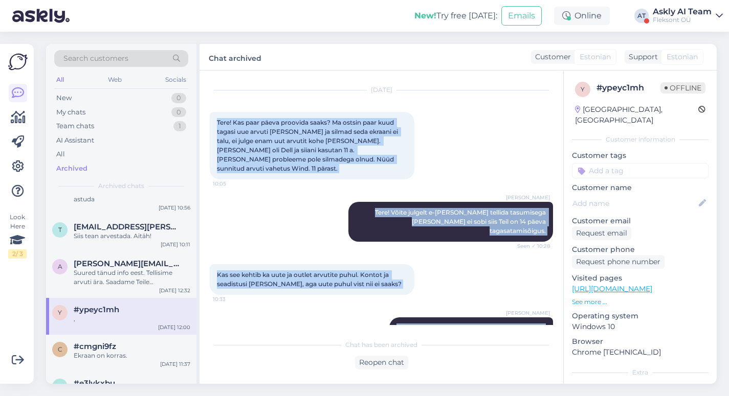
drag, startPoint x: 547, startPoint y: 252, endPoint x: 233, endPoint y: 126, distance: 338.2
click at [214, 121] on div "Chat started [DATE] Tere! Kas paar päeva proovida saaks? Ma ostsin paar kuud ta…" at bounding box center [386, 203] width 352 height 244
copy div "Tere! Kas paar päeva proovida saaks? Ma ostsin paar kuud tagasi uue arvuti [PER…"
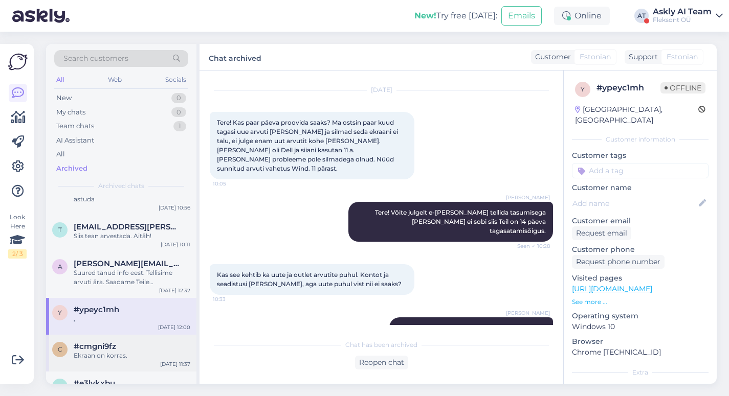
click at [134, 355] on div "Ekraan on korras." at bounding box center [132, 355] width 117 height 9
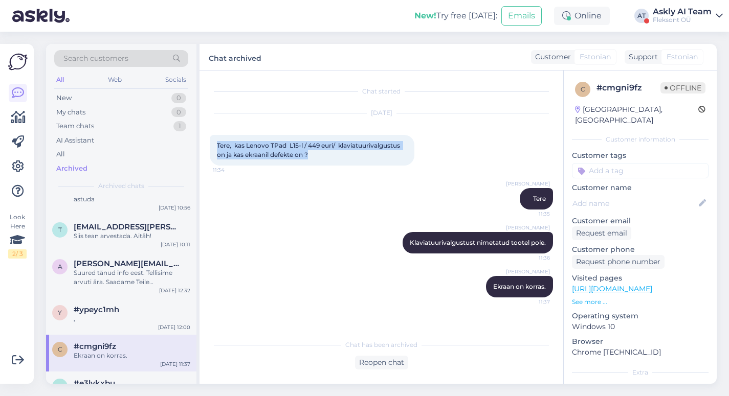
drag, startPoint x: 328, startPoint y: 153, endPoint x: 216, endPoint y: 142, distance: 112.5
click at [216, 142] on div "Tere, kas Lenovo TPad L15-l / 449 euri/ klaviatuurivalgustus on ja kas ekraanil…" at bounding box center [312, 150] width 204 height 31
copy span "Tere, kas Lenovo TPad L15-l / 449 euri/ klaviatuurivalgustus on ja kas ekraanil…"
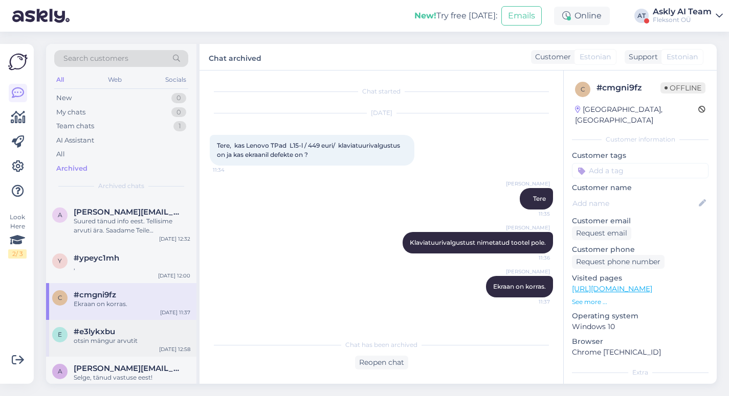
click at [119, 334] on div "#e3lykxbu" at bounding box center [132, 331] width 117 height 9
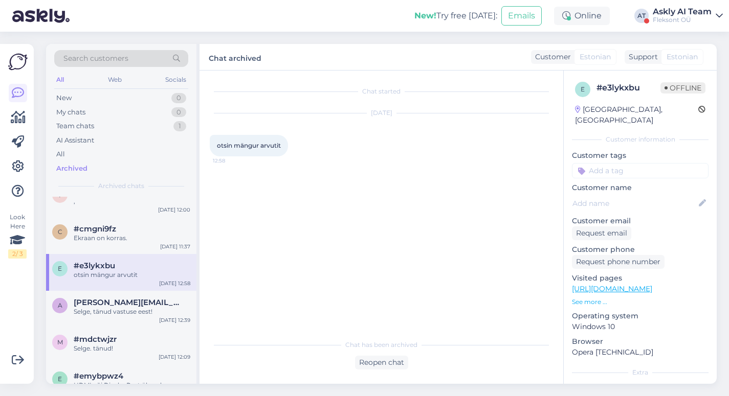
scroll to position [265, 0]
click at [133, 310] on div "Selge, tänud vastuse eest!" at bounding box center [132, 311] width 117 height 9
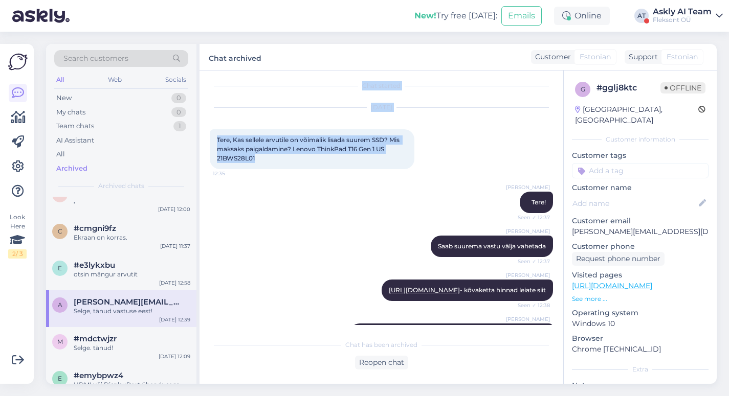
scroll to position [0, 0]
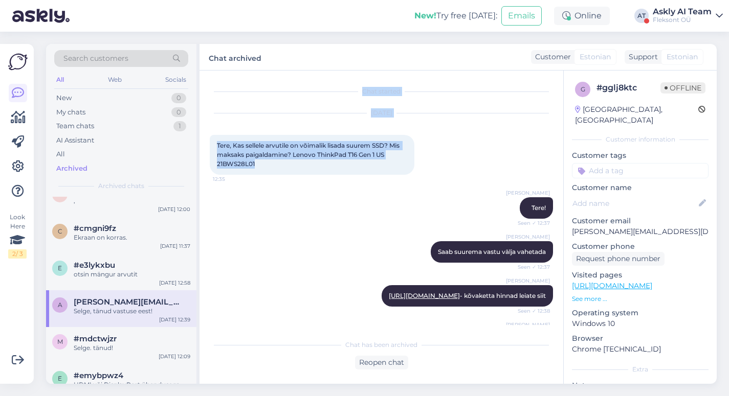
drag, startPoint x: 289, startPoint y: 110, endPoint x: 215, endPoint y: 80, distance: 80.7
click at [215, 80] on div "Chat started [DATE] Tere, Kas sellele arvutile on võimalik lisada suurem SSD? M…" at bounding box center [380, 227] width 363 height 313
click at [276, 146] on span "Tere, Kas sellele arvutile on võimalik lisada suurem SSD? Mis maksaks paigaldam…" at bounding box center [309, 155] width 184 height 26
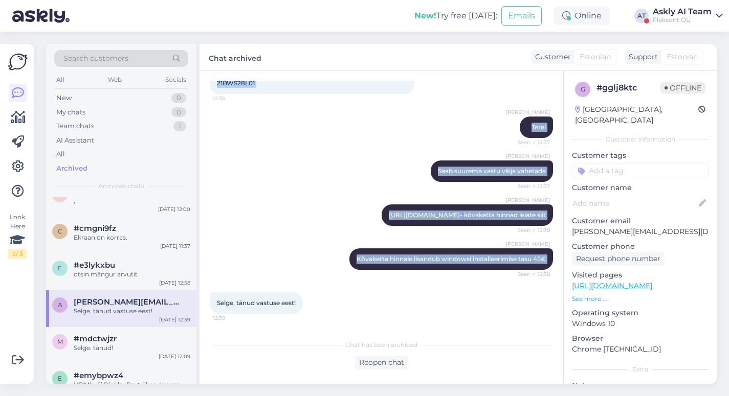
scroll to position [98, 0]
drag, startPoint x: 217, startPoint y: 145, endPoint x: 540, endPoint y: 266, distance: 345.1
click at [540, 266] on div "Chat started [DATE] Tere, Kas sellele arvutile on võimalik lisada suurem SSD? M…" at bounding box center [386, 203] width 352 height 244
copy div "Tere, Kas sellele arvutile on võimalik lisada suurem SSD? Mis maksaks paigaldam…"
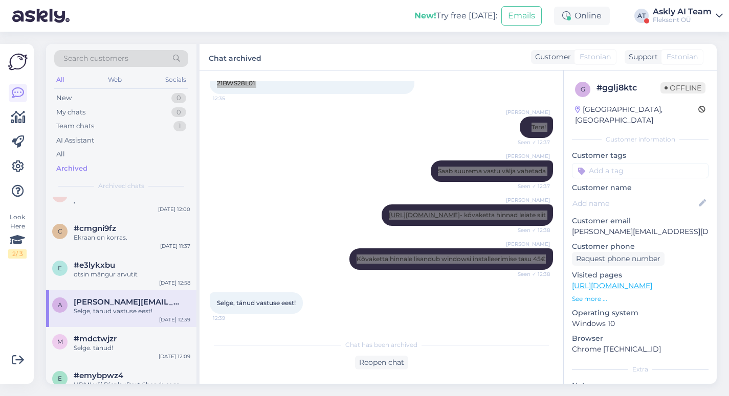
scroll to position [0, 0]
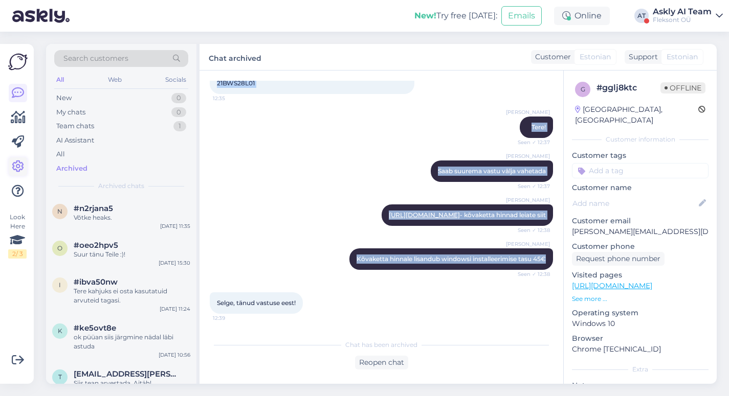
click at [20, 167] on icon at bounding box center [18, 167] width 12 height 12
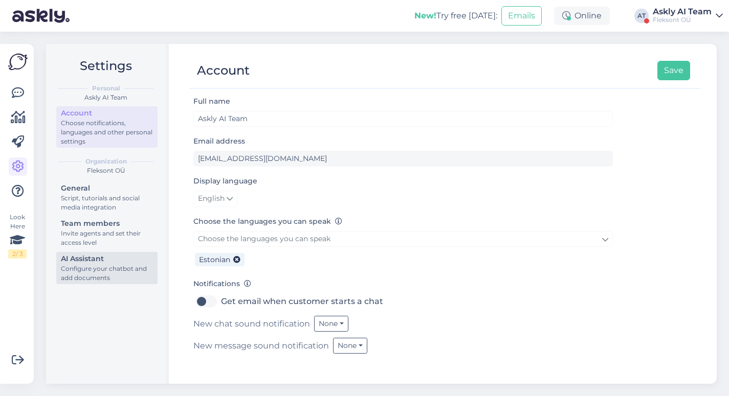
click at [84, 277] on div "Configure your chatbot and add documents" at bounding box center [107, 273] width 92 height 18
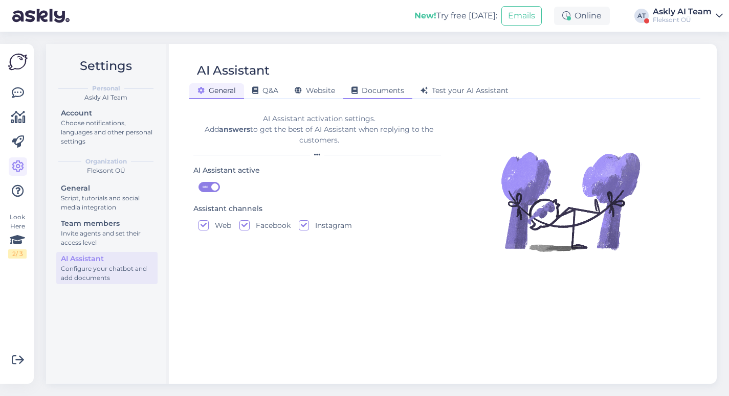
click at [381, 94] on span "Documents" at bounding box center [377, 90] width 53 height 9
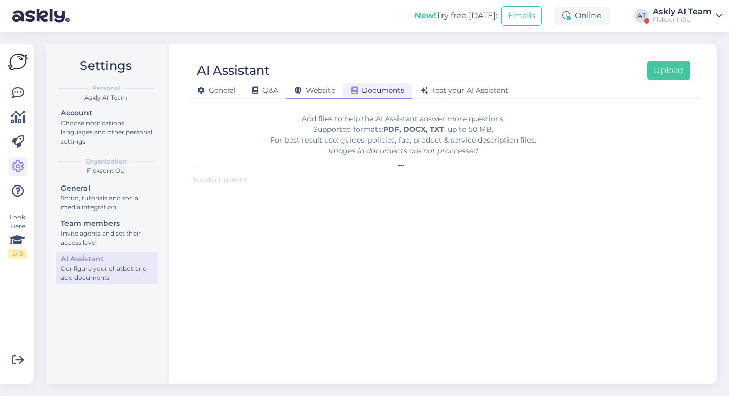
click at [330, 90] on span "Website" at bounding box center [314, 90] width 40 height 9
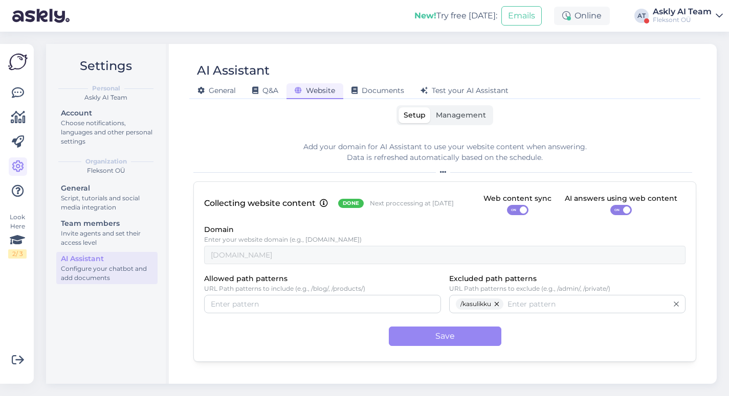
click at [470, 116] on span "Management" at bounding box center [461, 114] width 50 height 9
click at [430, 107] on input "Management" at bounding box center [430, 107] width 0 height 0
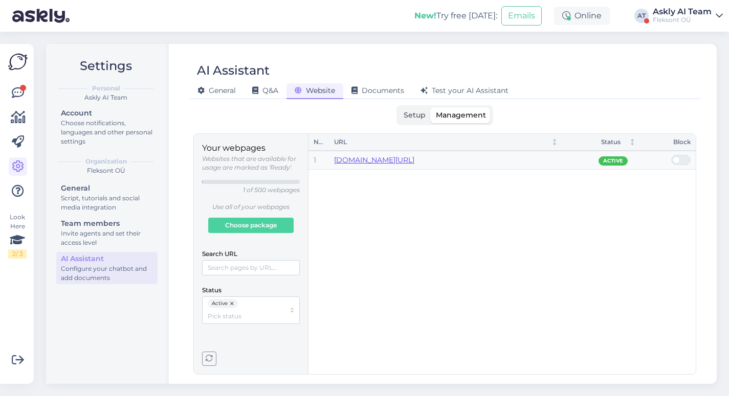
click at [344, 161] on link "[DOMAIN_NAME][URL]" at bounding box center [374, 159] width 80 height 9
click at [671, 15] on div "Askly AI Team" at bounding box center [681, 12] width 59 height 8
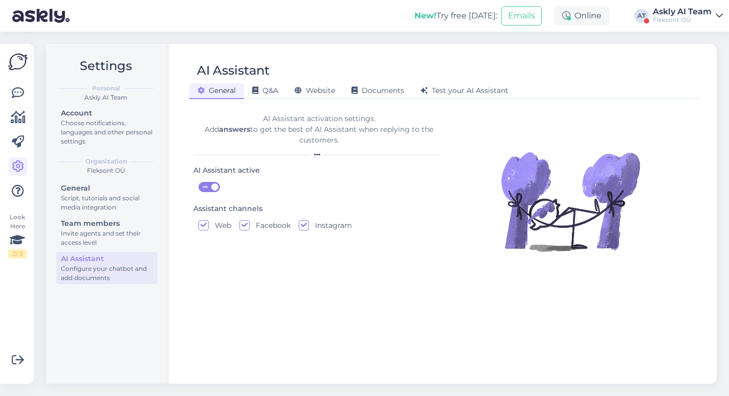
click at [694, 8] on div "Askly AI Team" at bounding box center [681, 12] width 59 height 8
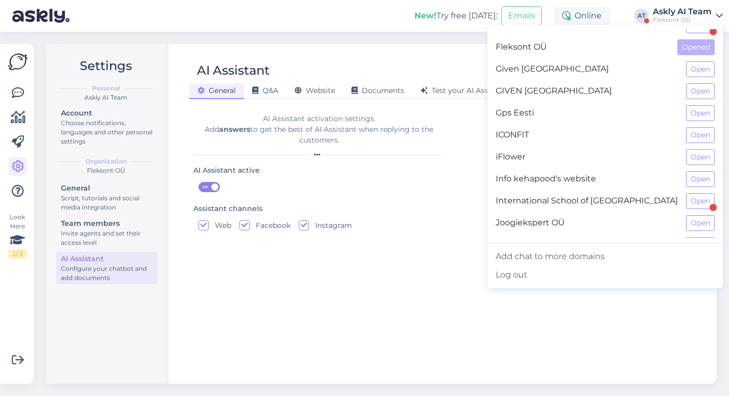
scroll to position [277, 0]
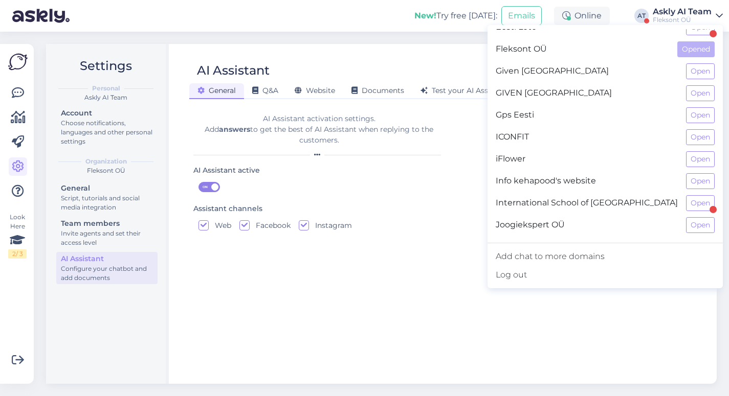
click at [404, 238] on div "AI Assistant activation settings. Add answers to get the best of AI Assistant w…" at bounding box center [319, 239] width 252 height 269
